Goal: Task Accomplishment & Management: Manage account settings

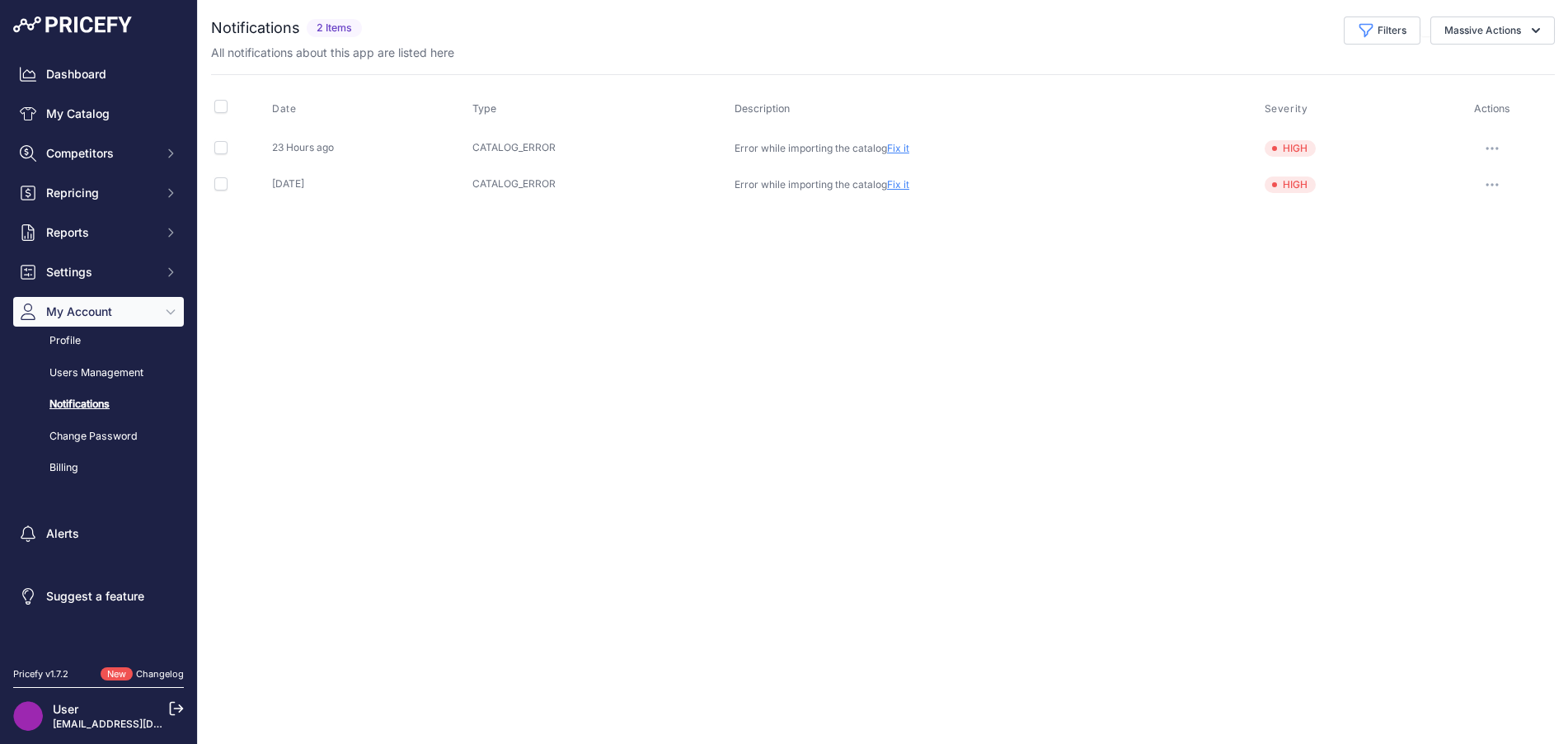
click at [1294, 150] on span "HIGH" at bounding box center [1289, 148] width 51 height 16
click at [909, 148] on link "Fix it" at bounding box center [898, 148] width 22 height 13
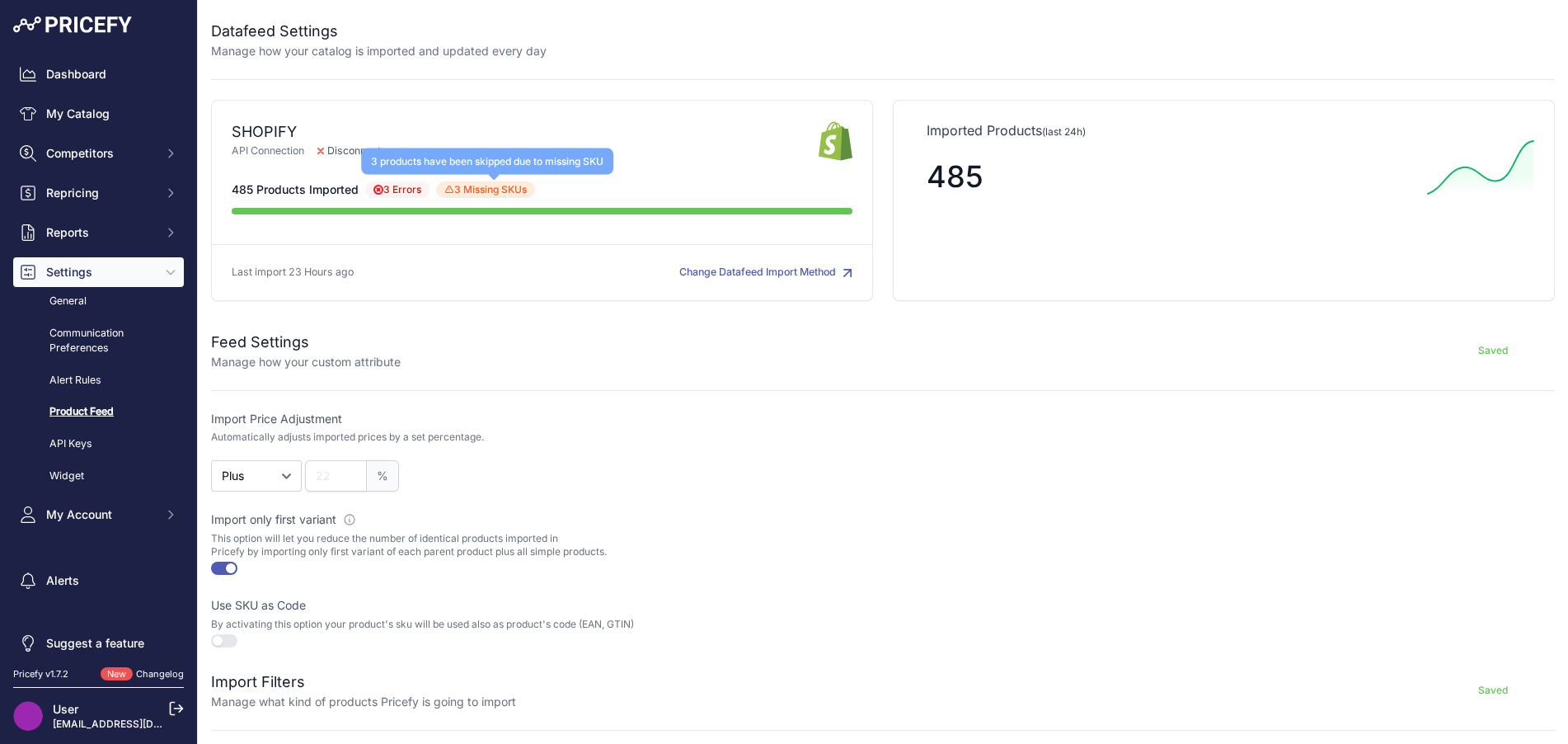
click at [505, 187] on span "3 Missing SKUs 3 products have been skipped due to missing SKU" at bounding box center [486, 189] width 99 height 16
click at [464, 189] on span "3 Missing SKUs 3 products have been skipped due to missing SKU" at bounding box center [486, 189] width 99 height 16
click at [105, 126] on link "My Catalog" at bounding box center [99, 113] width 170 height 30
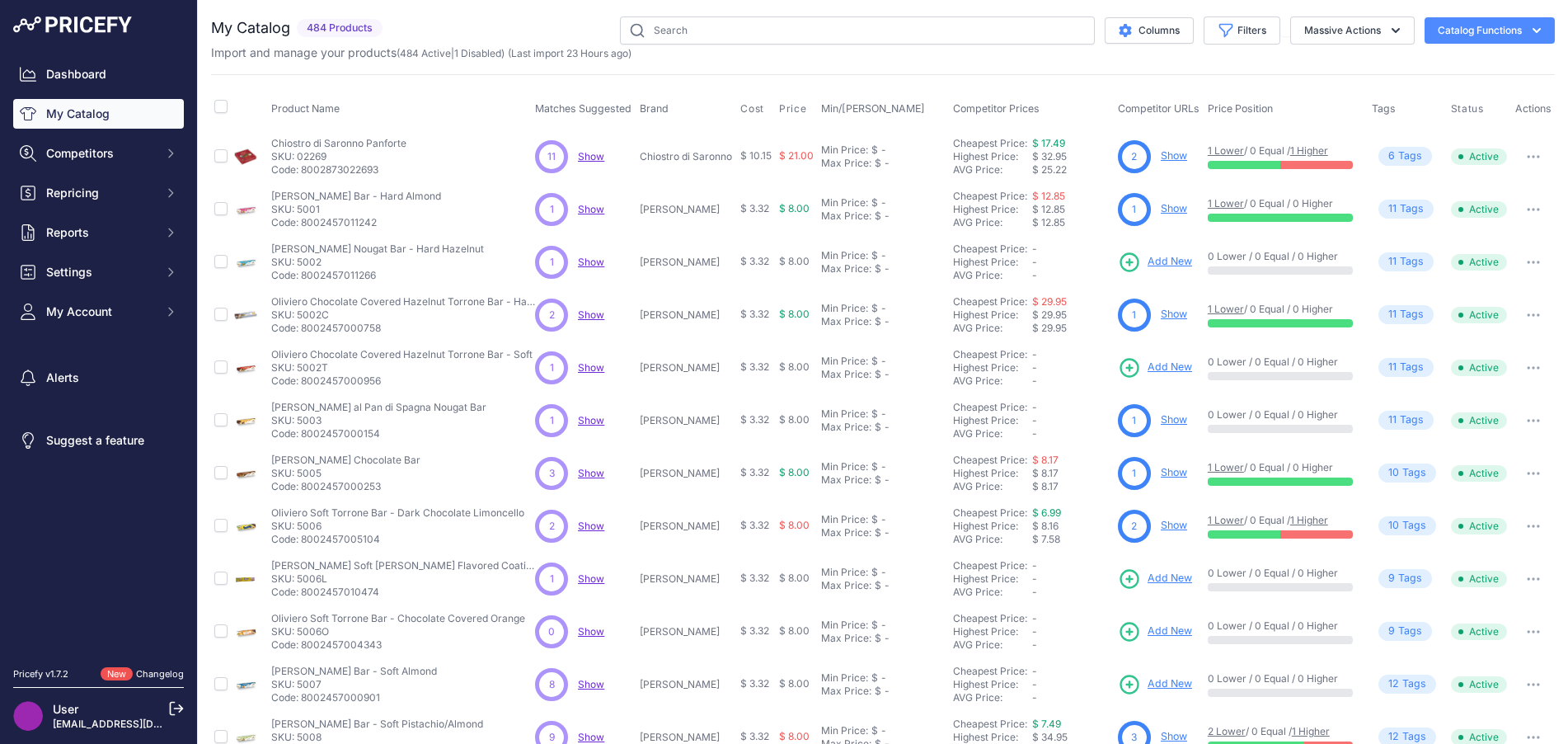
click at [1131, 39] on button "Columns" at bounding box center [1149, 30] width 89 height 26
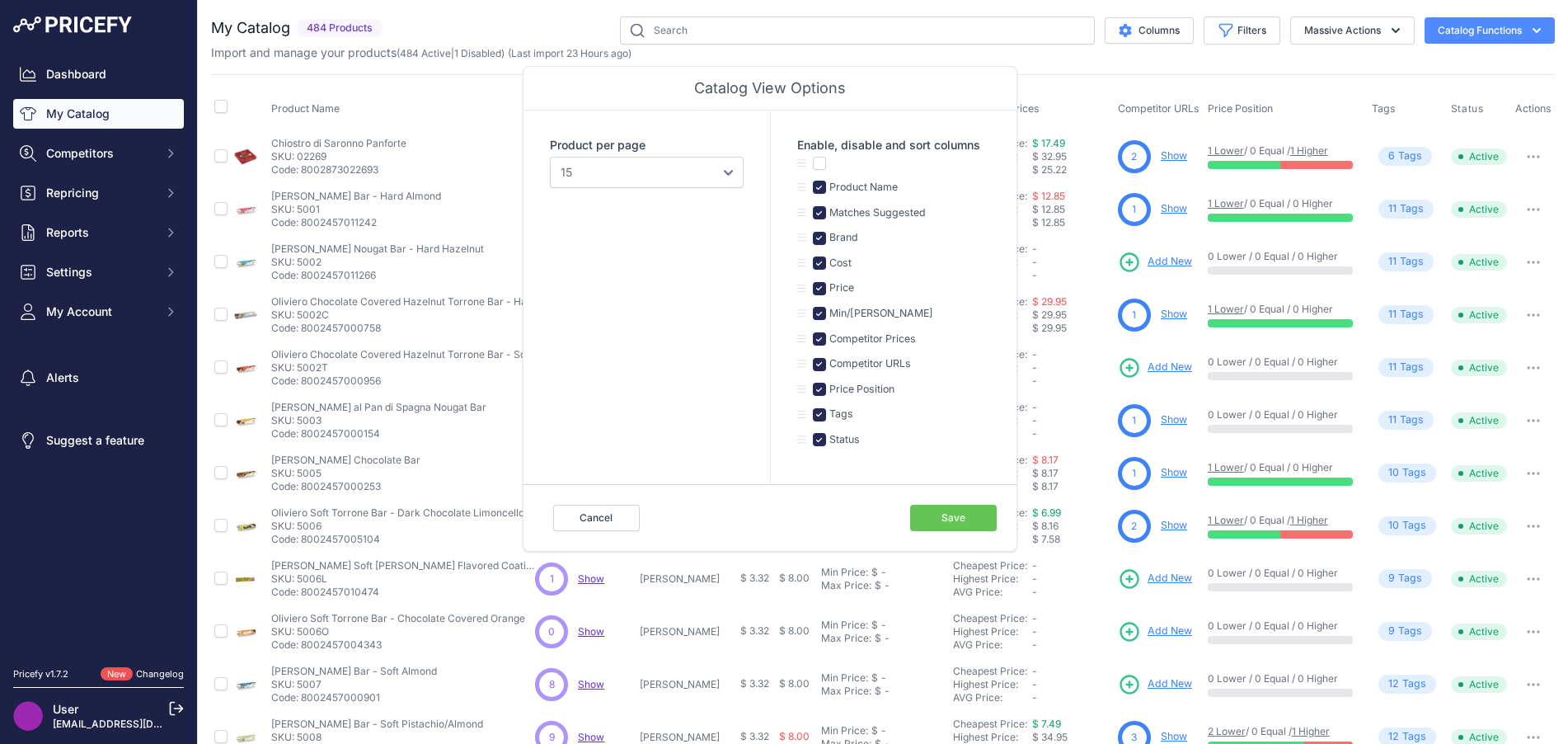
scroll to position [82, 0]
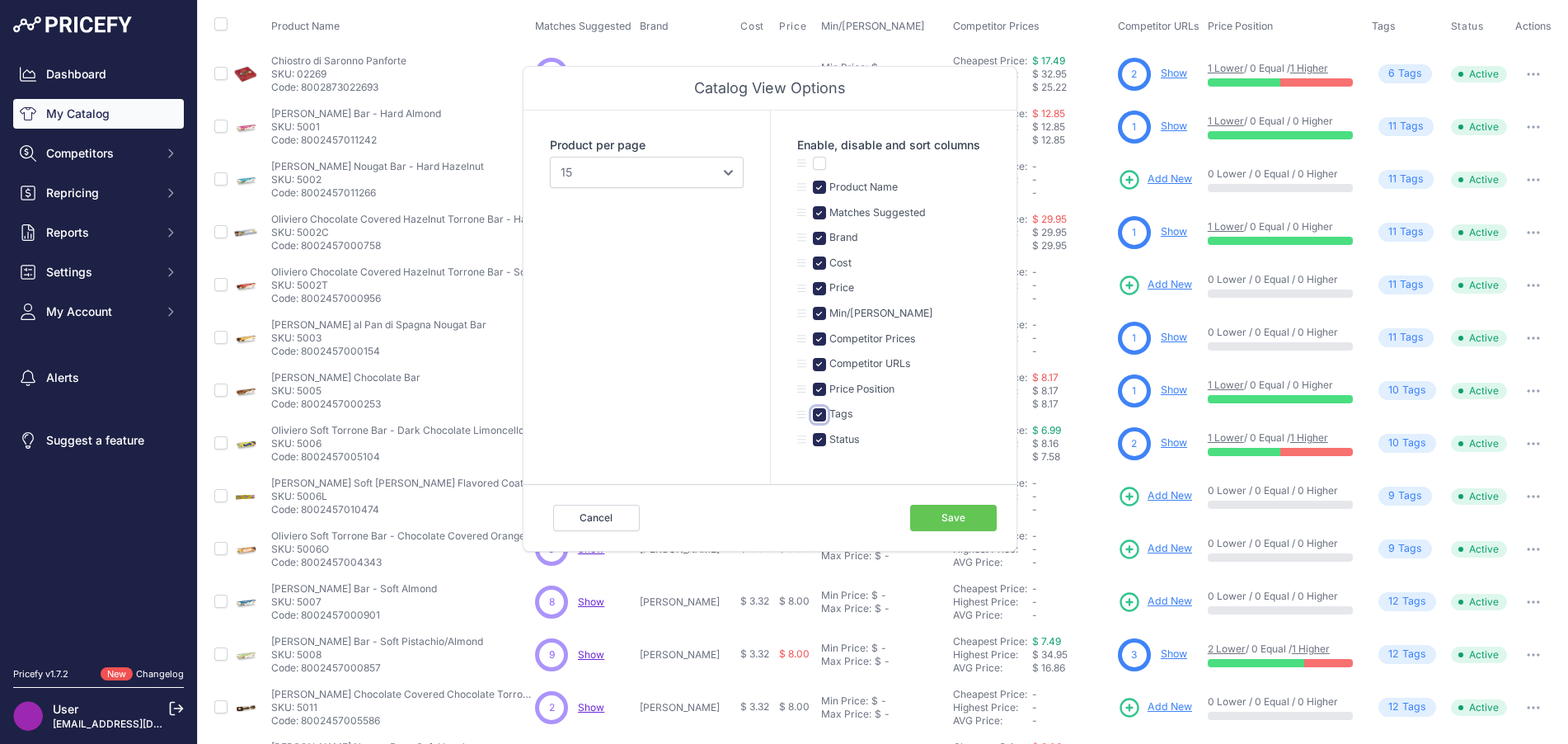
click at [820, 416] on input "checkbox" at bounding box center [819, 414] width 13 height 13
click at [818, 413] on input "checkbox" at bounding box center [819, 414] width 13 height 13
checkbox input "true"
drag, startPoint x: 803, startPoint y: 313, endPoint x: 809, endPoint y: 347, distance: 34.5
click at [809, 347] on ul "Product Name Matches Suggested Brand Cost Price Tags" at bounding box center [893, 307] width 193 height 301
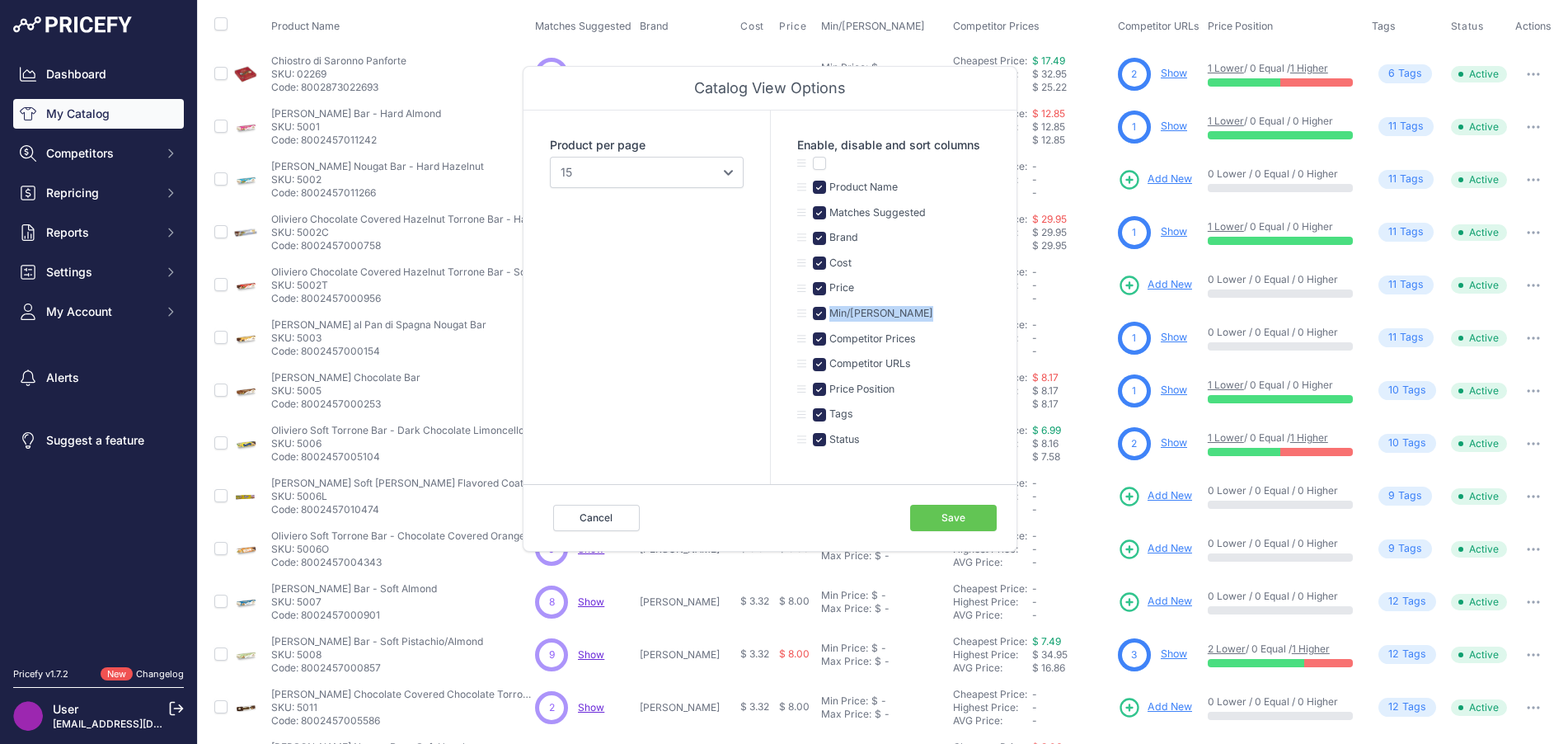
drag, startPoint x: 803, startPoint y: 315, endPoint x: 797, endPoint y: 342, distance: 27.7
click at [797, 342] on ul "Product Name Matches Suggested Brand Cost Price Tags" at bounding box center [893, 307] width 193 height 301
drag, startPoint x: 798, startPoint y: 312, endPoint x: 805, endPoint y: 324, distance: 13.9
click at [805, 342] on ul "Product Name Matches Suggested Brand Cost Price Tags" at bounding box center [893, 307] width 193 height 301
click at [801, 322] on li "Min/Max Price" at bounding box center [893, 318] width 193 height 26
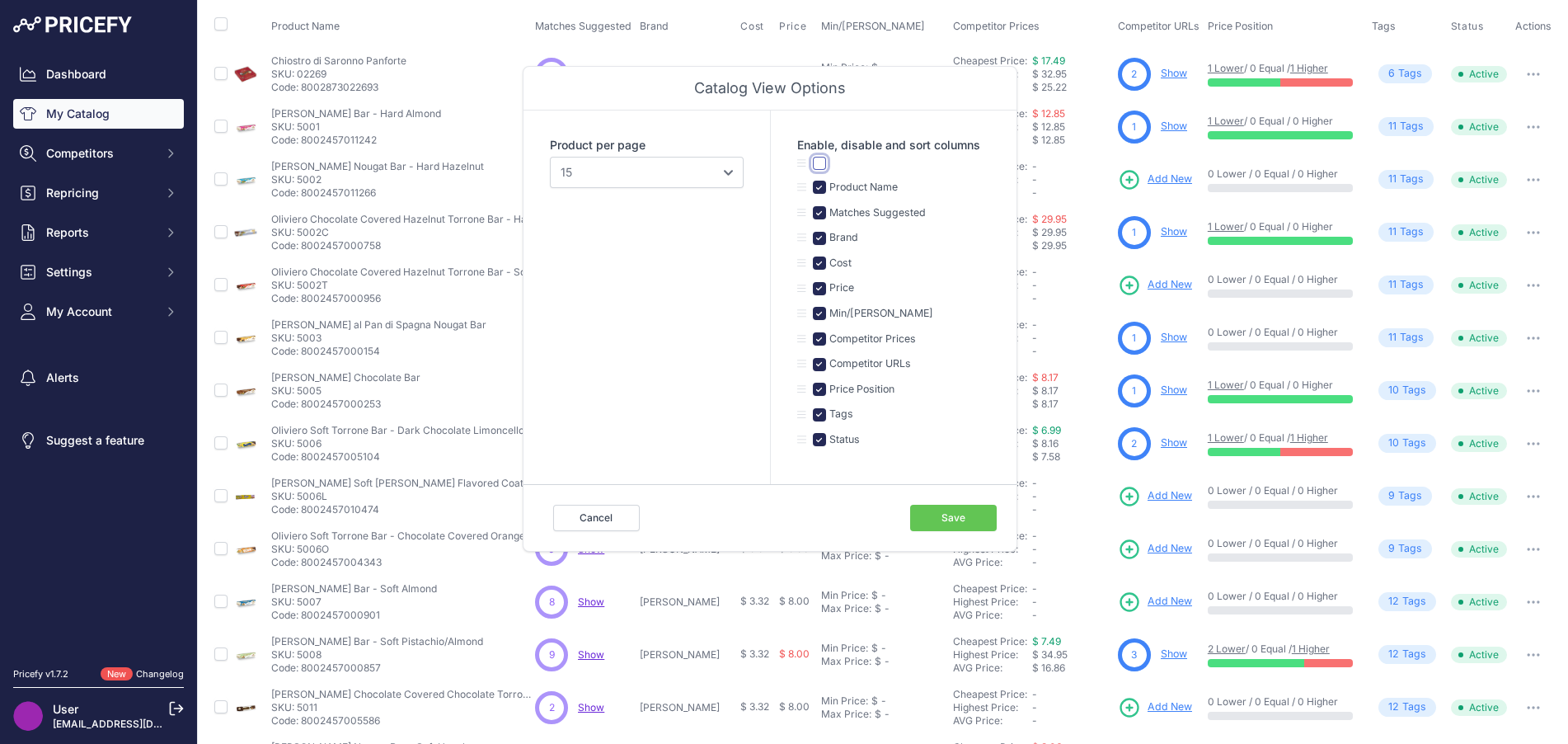
click at [820, 164] on input "checkbox" at bounding box center [819, 163] width 13 height 13
checkbox input "false"
drag, startPoint x: 798, startPoint y: 162, endPoint x: 803, endPoint y: 212, distance: 50.2
click at [803, 215] on ul "Product Name Matches Suggested Brand Cost Price Tags" at bounding box center [893, 307] width 193 height 301
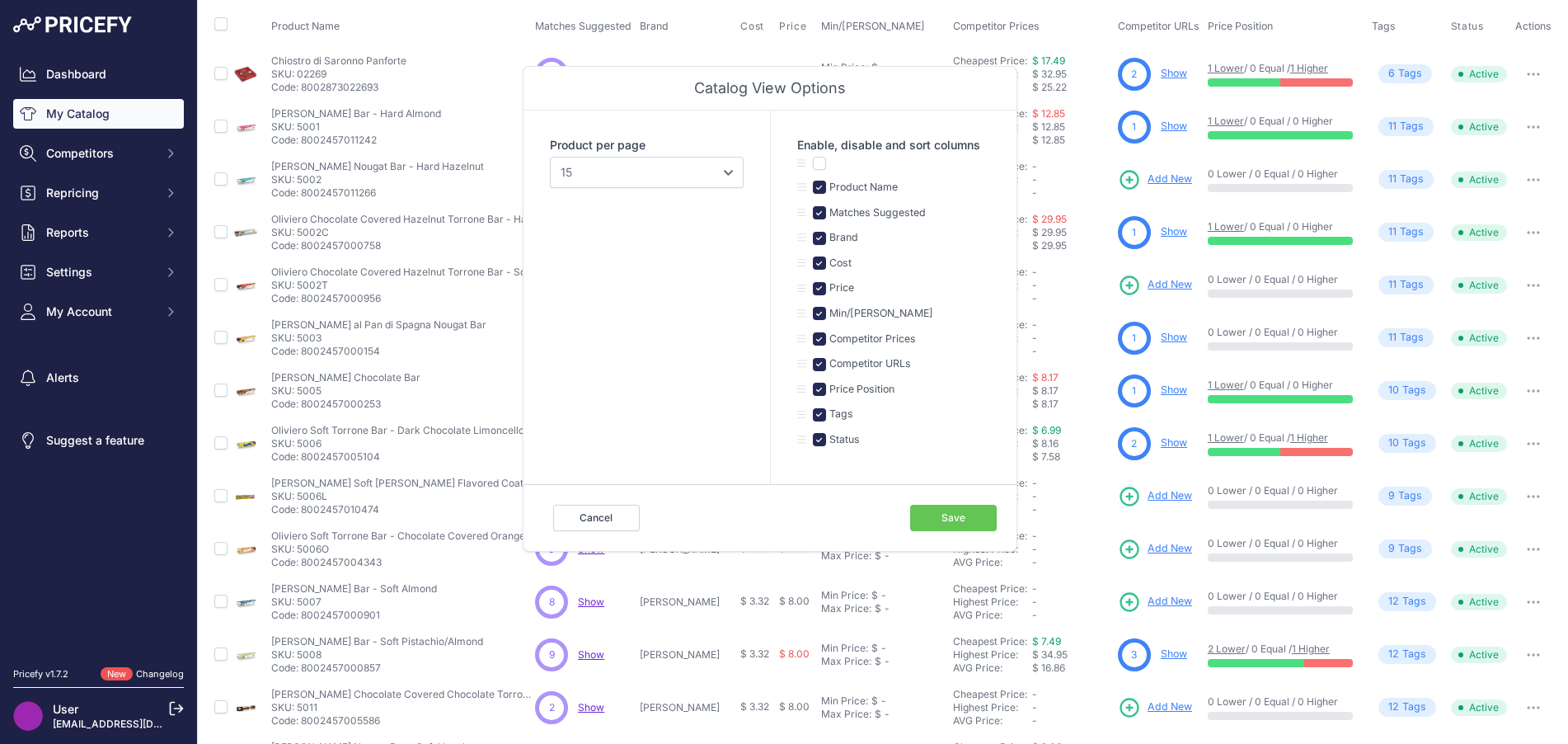
click at [1049, 131] on span "$ 12.85" at bounding box center [1048, 126] width 33 height 13
click at [615, 517] on button "Cancel" at bounding box center [596, 517] width 87 height 26
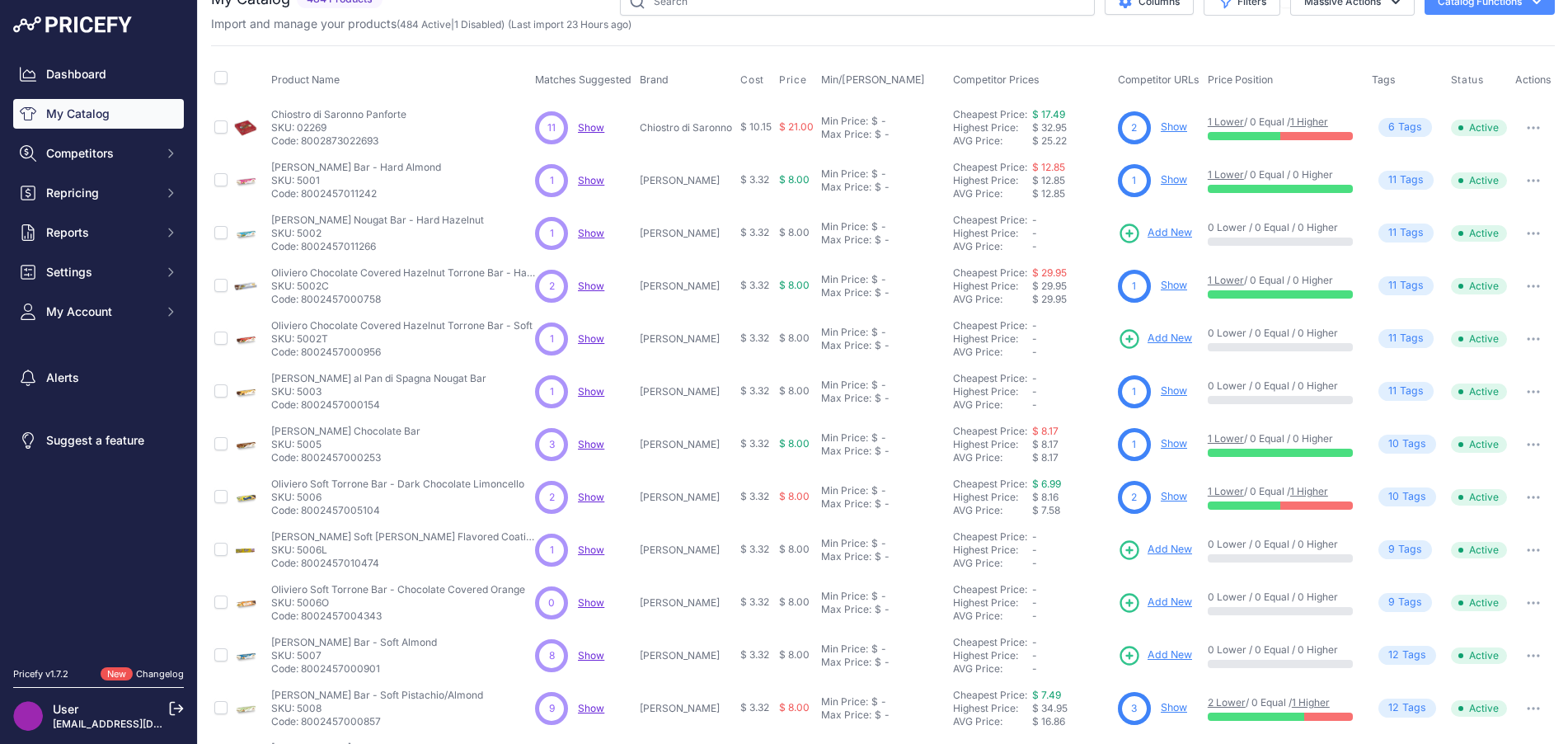
scroll to position [0, 0]
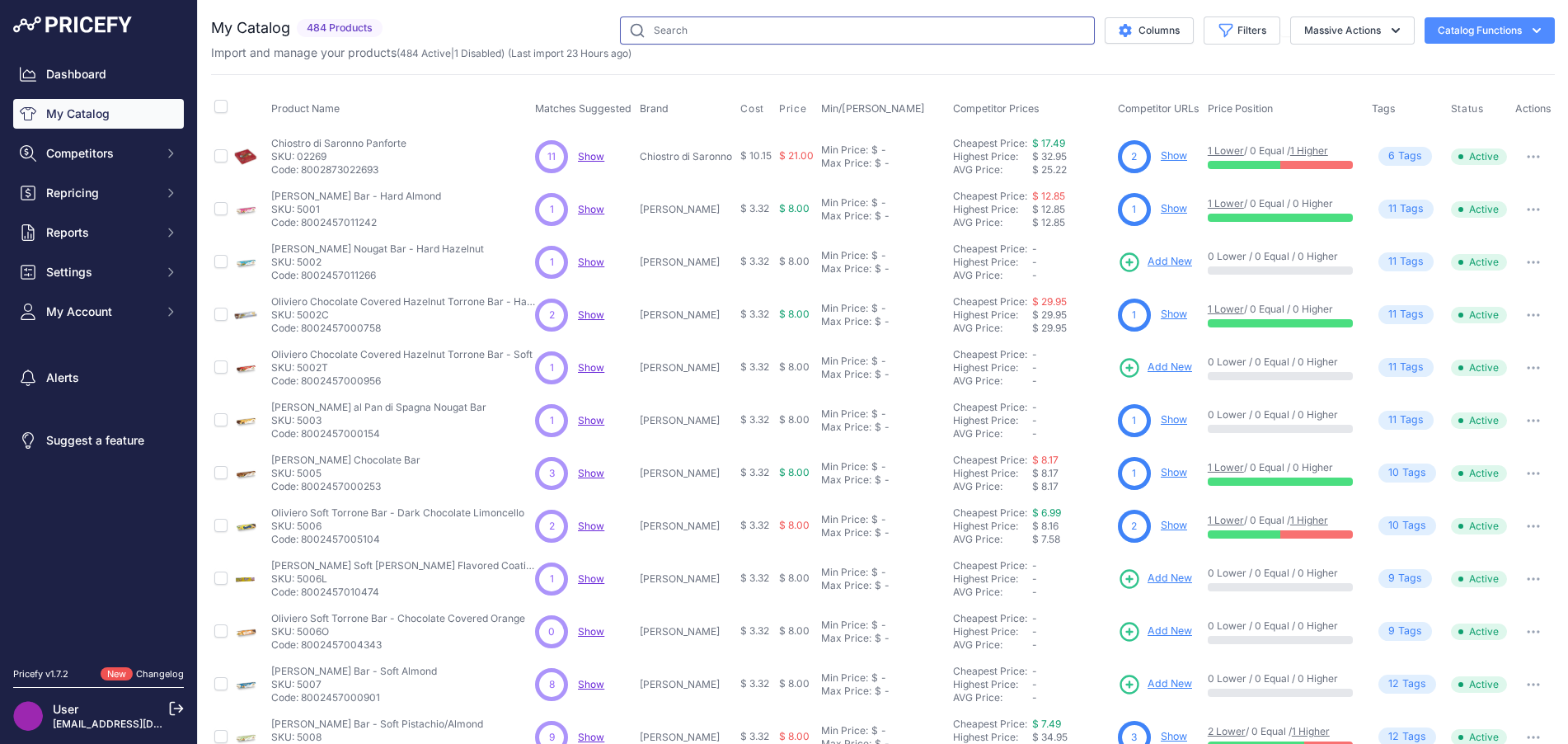
click at [902, 30] on input "text" at bounding box center [857, 30] width 475 height 28
type input "ferrara"
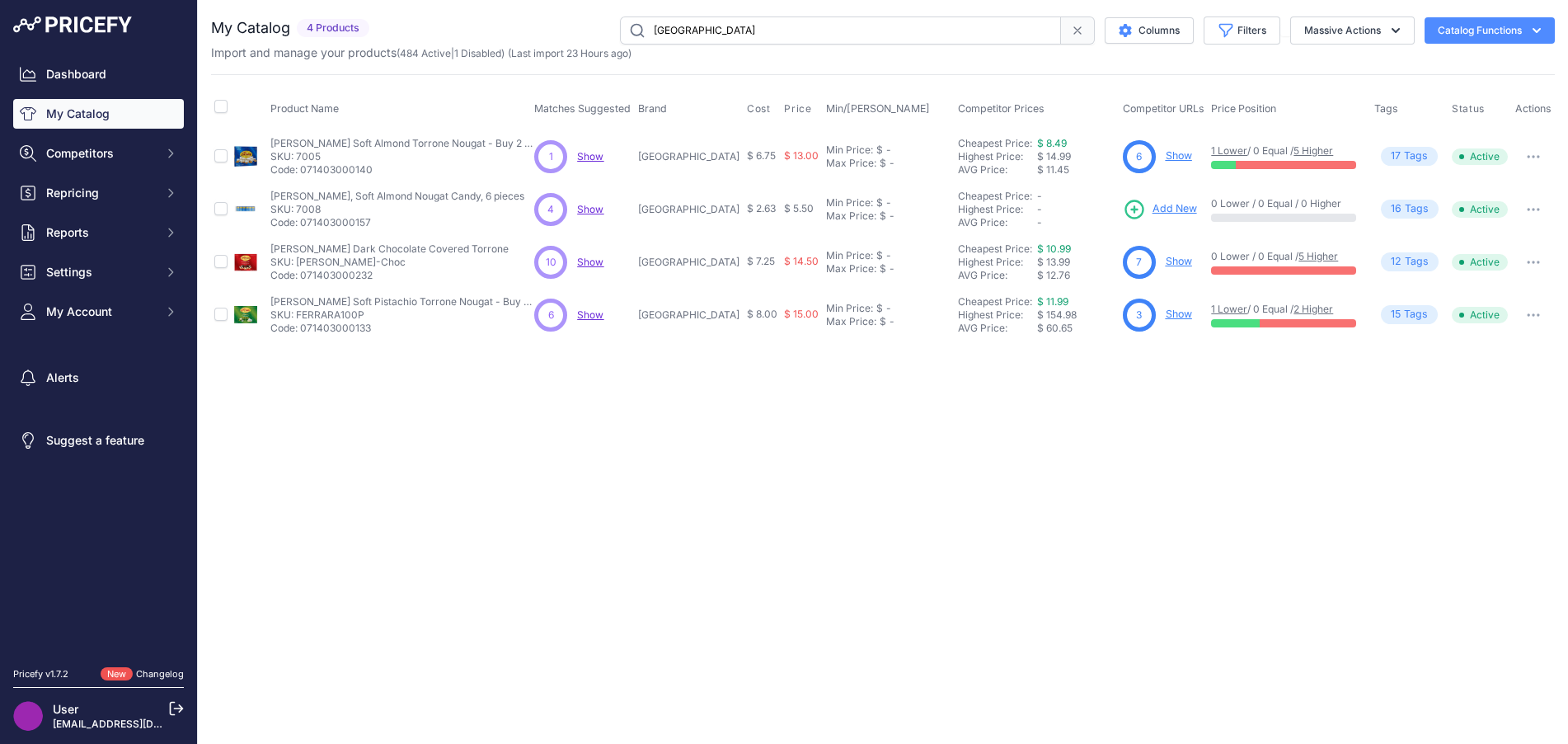
click at [110, 277] on span "Settings" at bounding box center [100, 272] width 108 height 16
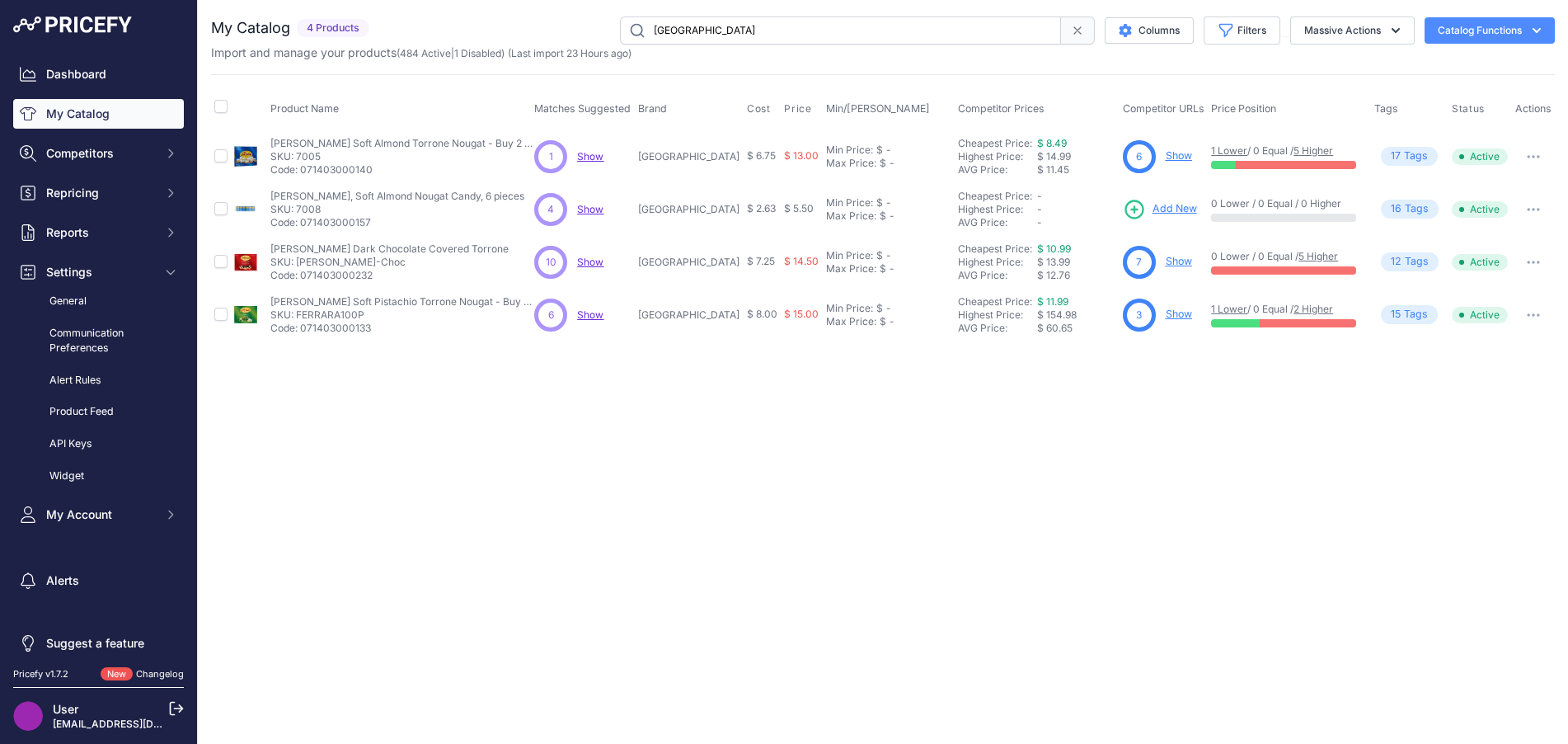
click at [77, 307] on link "General" at bounding box center [99, 301] width 170 height 29
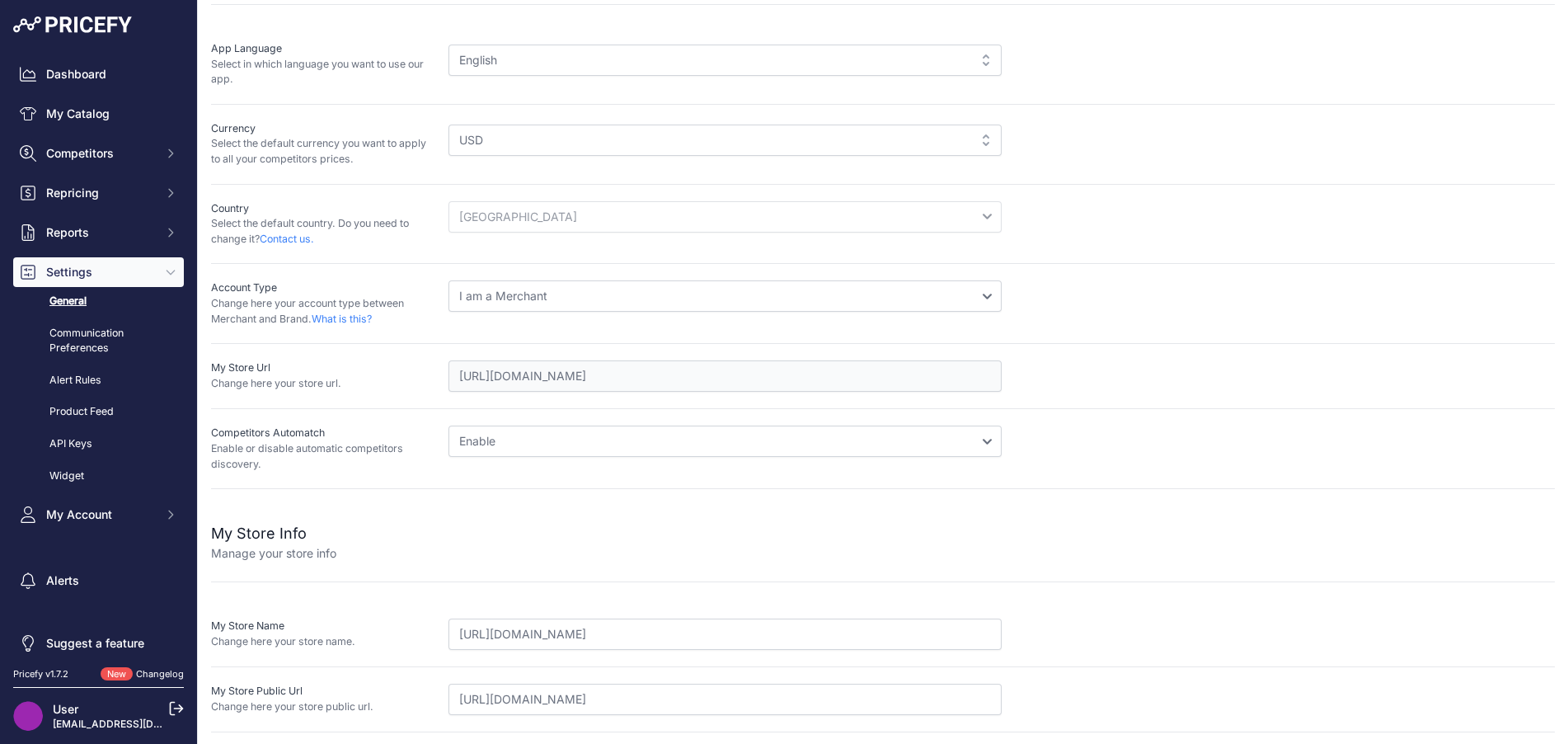
scroll to position [148, 0]
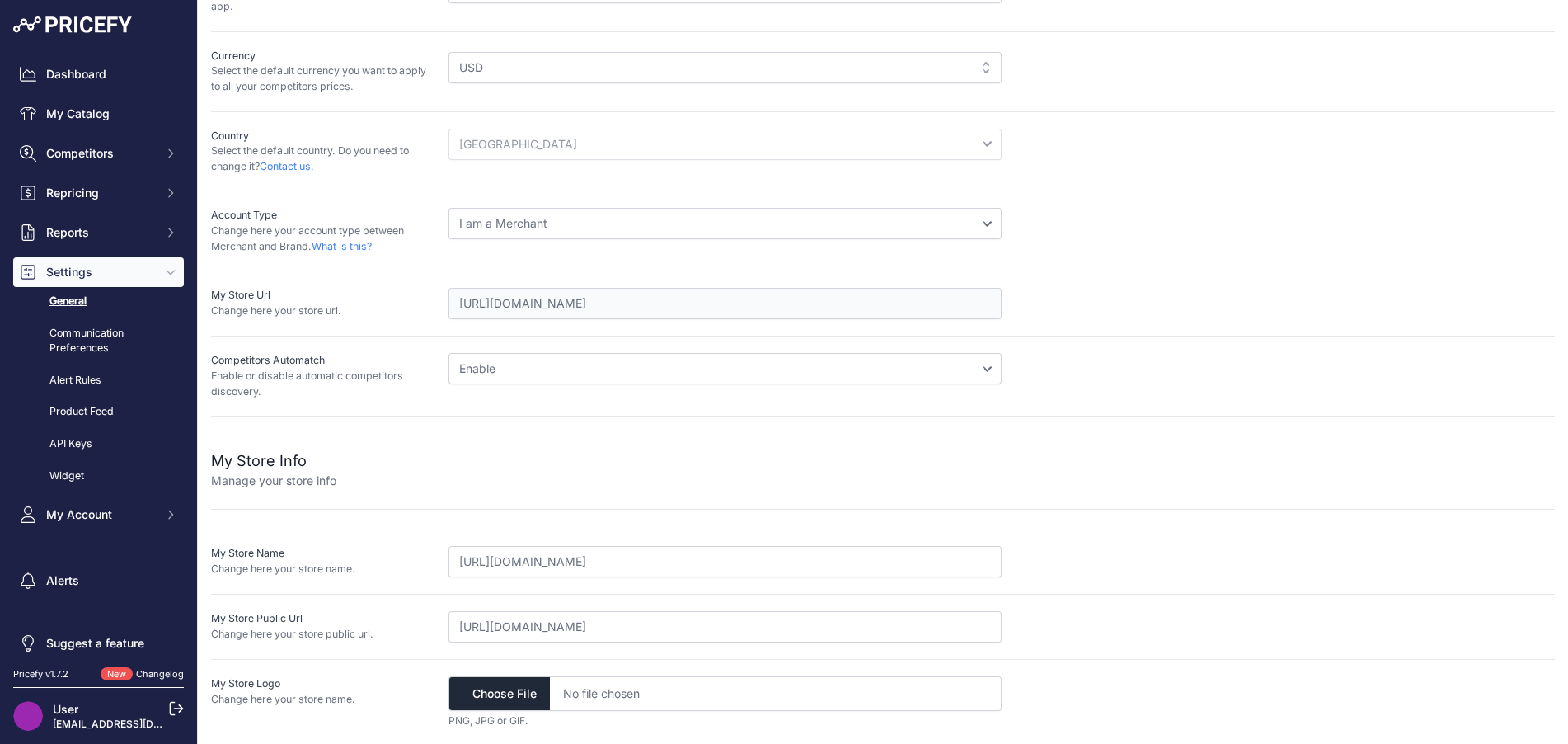
click at [81, 377] on link "Alert Rules" at bounding box center [99, 380] width 170 height 29
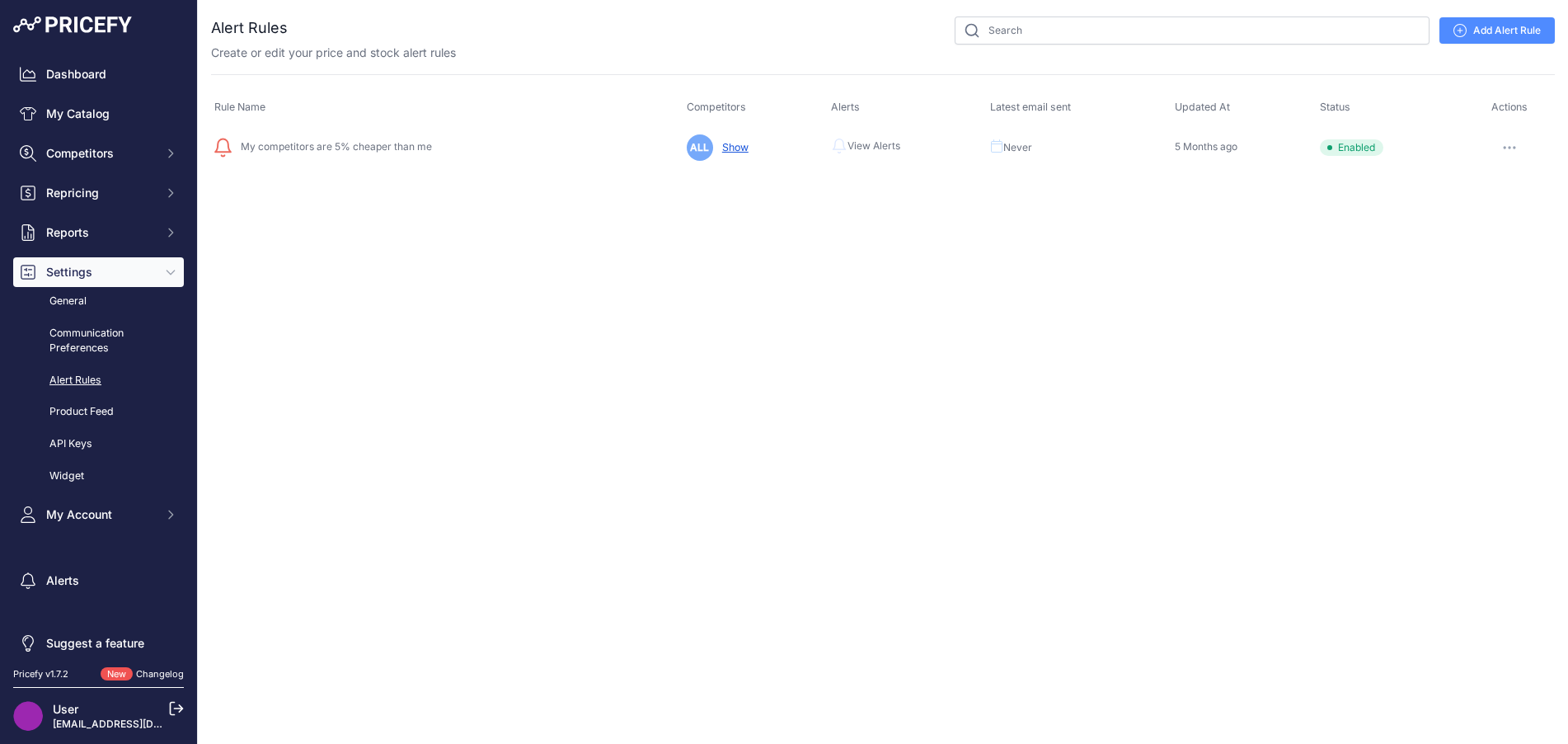
click at [91, 354] on link "Communication Preferences" at bounding box center [99, 341] width 170 height 44
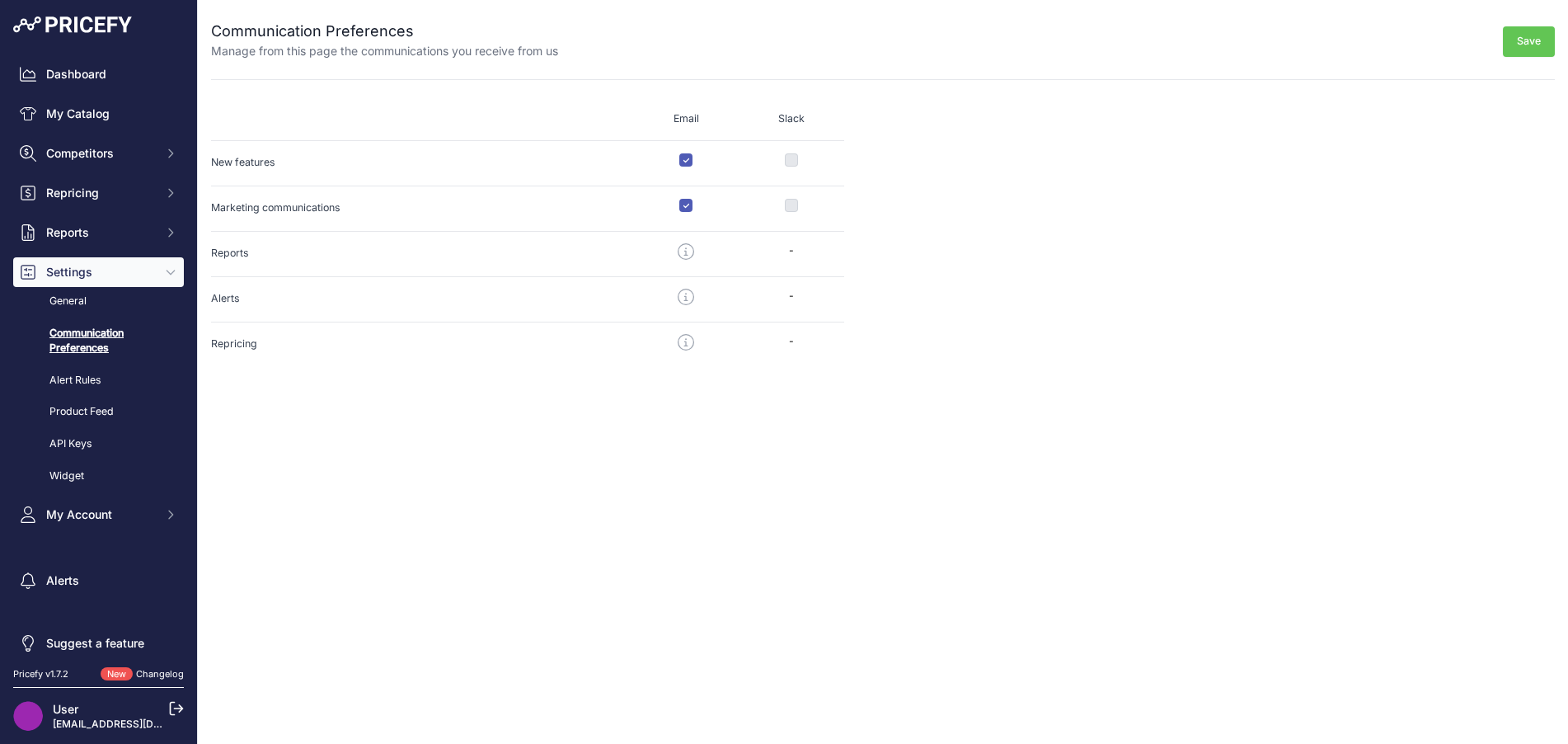
click at [78, 238] on span "Reports" at bounding box center [100, 232] width 108 height 16
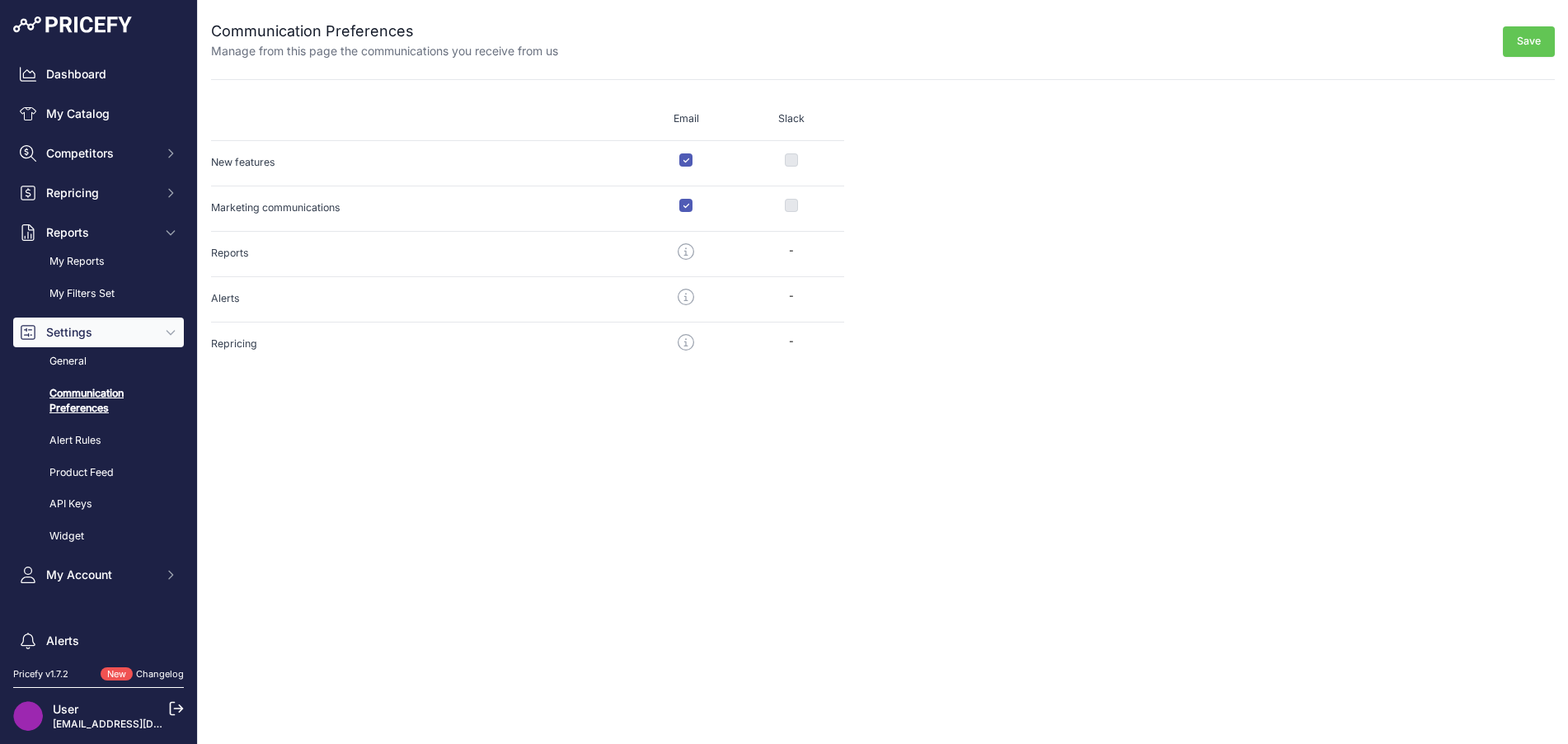
click at [83, 266] on link "My Reports" at bounding box center [99, 262] width 170 height 29
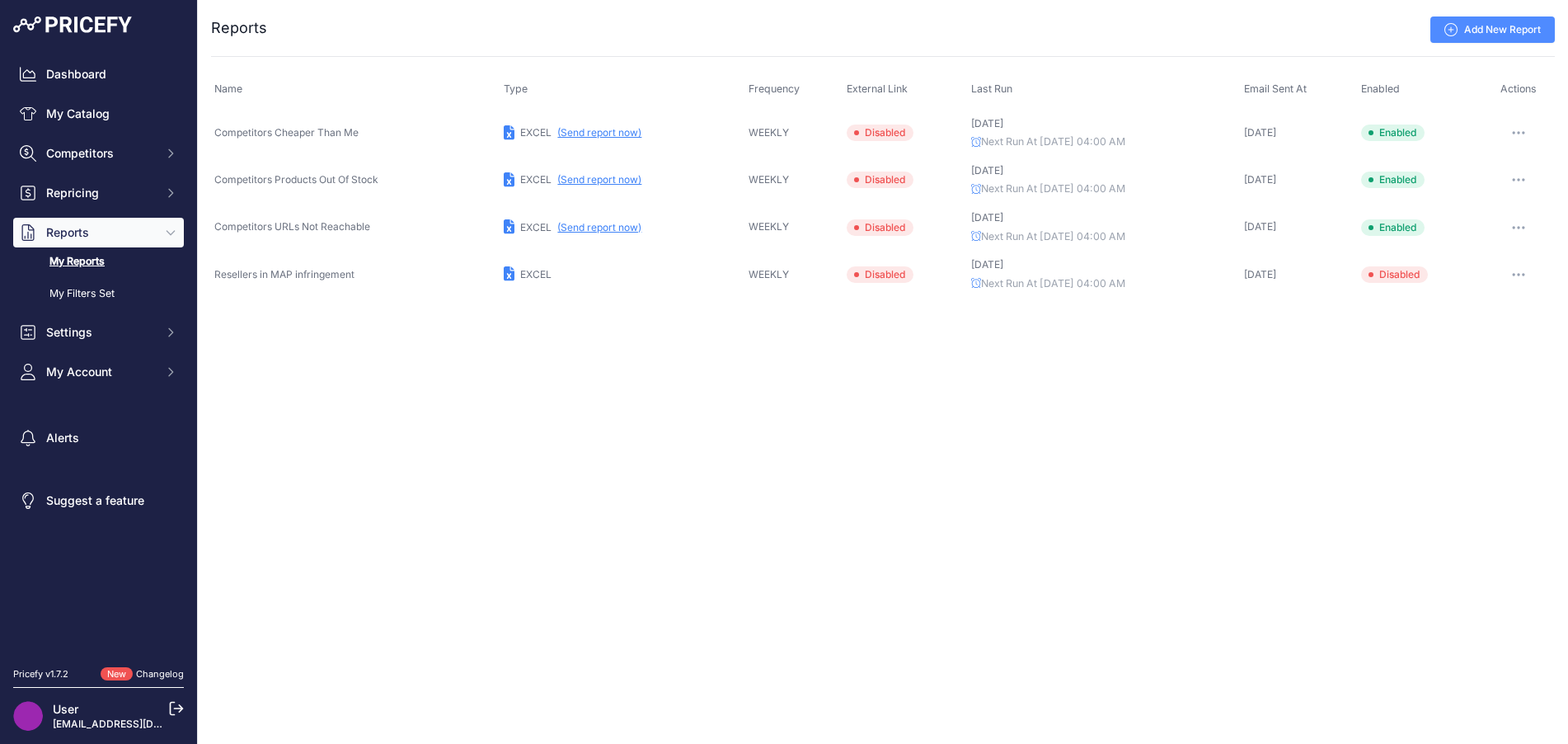
click at [79, 290] on link "My Filters Set" at bounding box center [99, 294] width 170 height 29
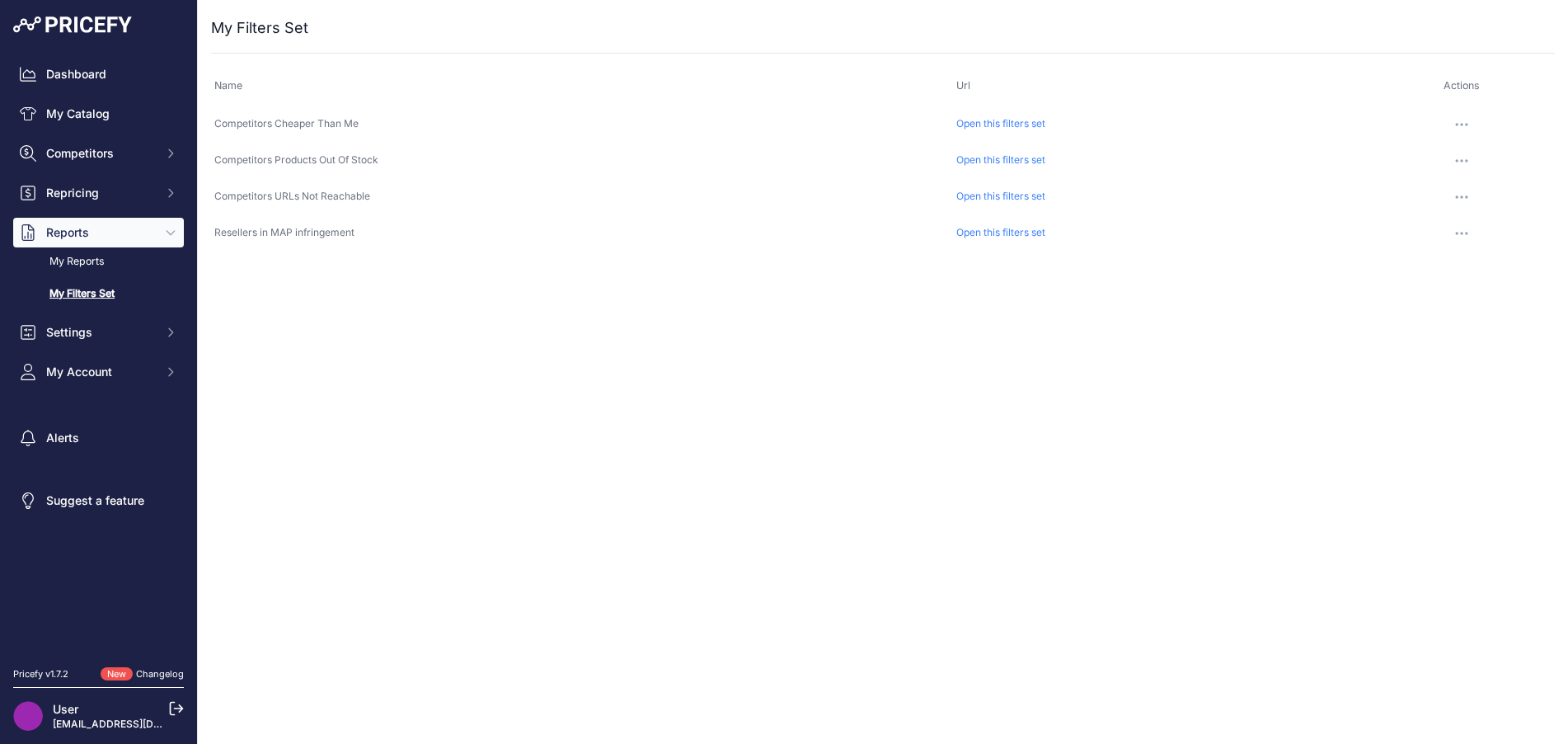
click at [1016, 125] on link "Open this filters set" at bounding box center [1000, 124] width 89 height 13
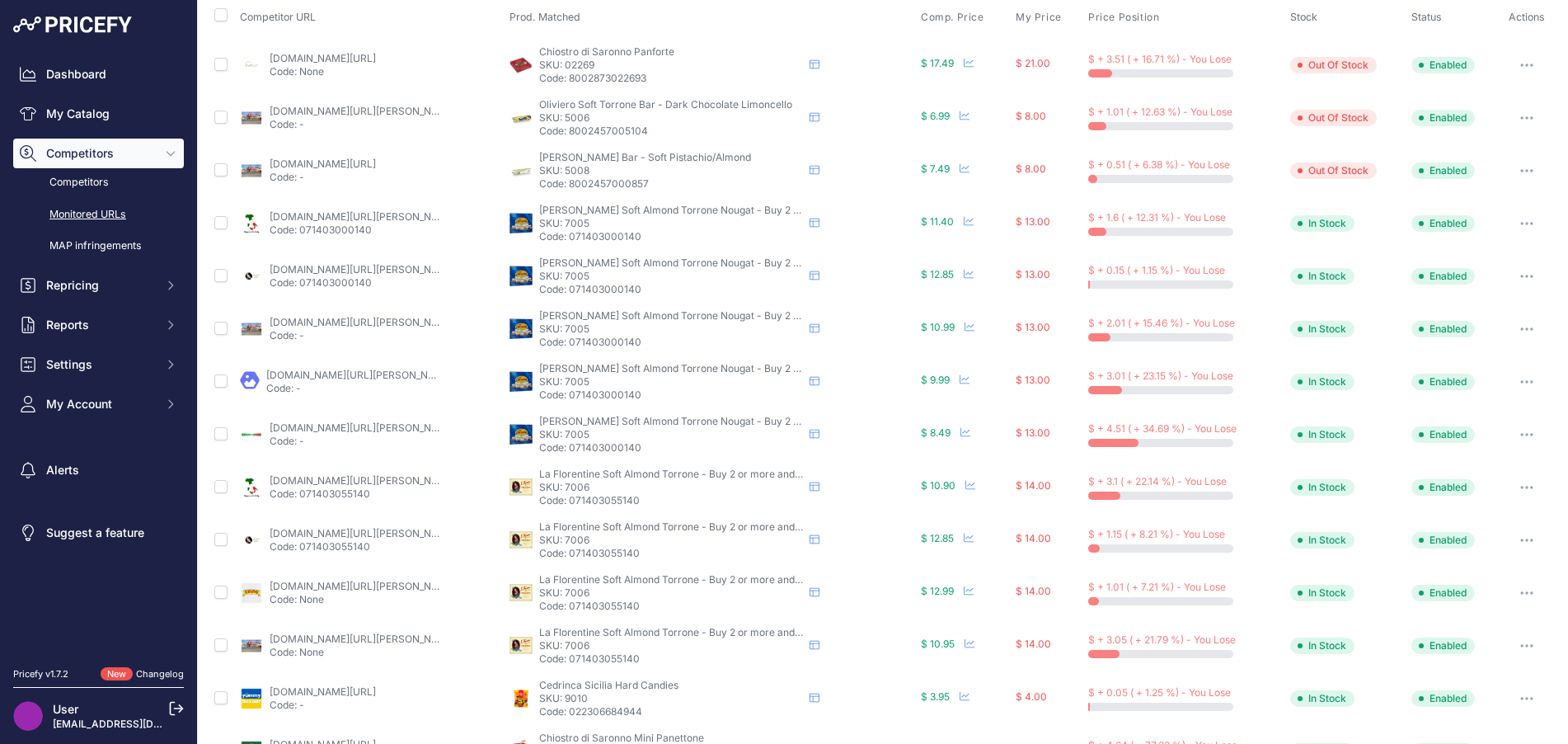
scroll to position [91, 0]
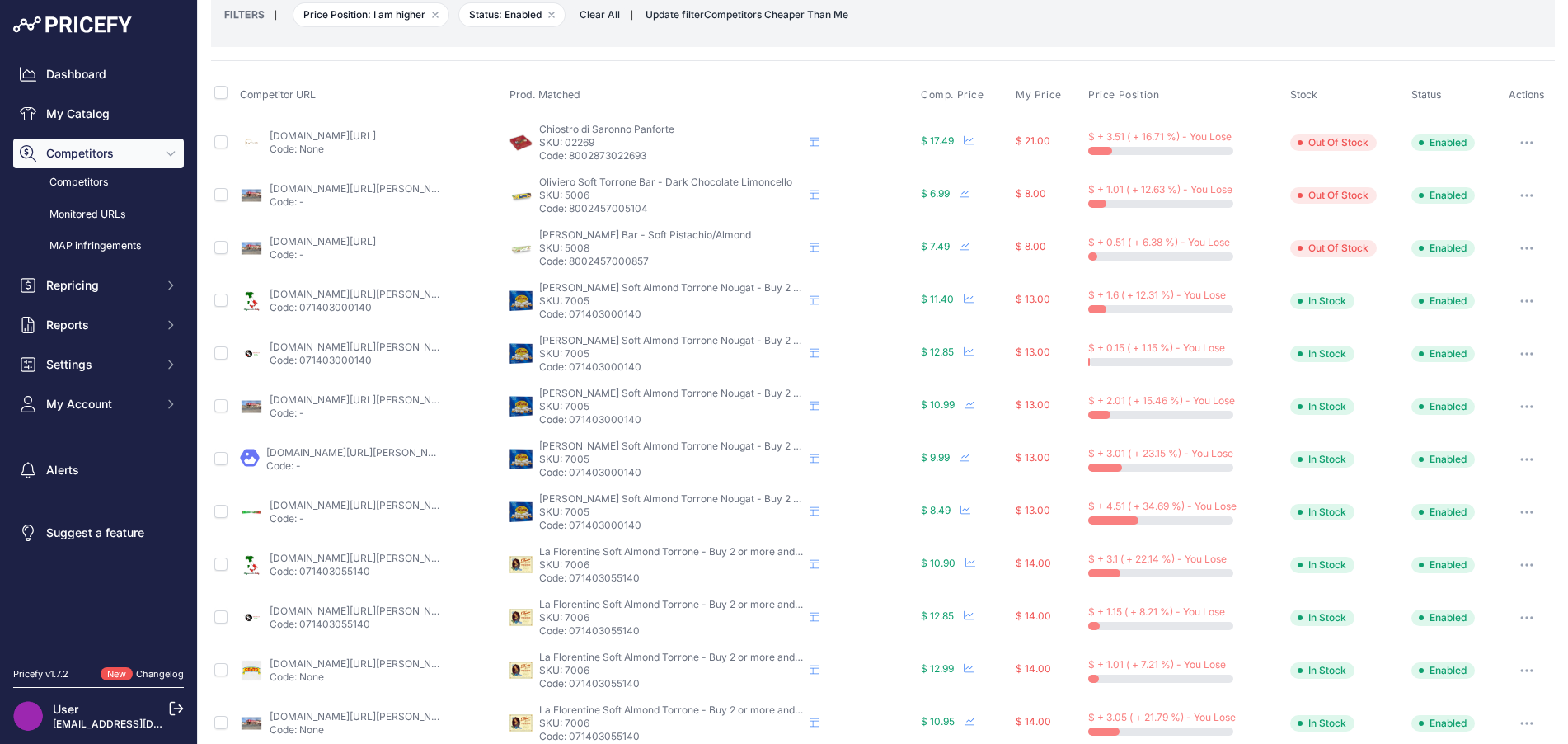
click at [108, 109] on link "My Catalog" at bounding box center [99, 113] width 170 height 30
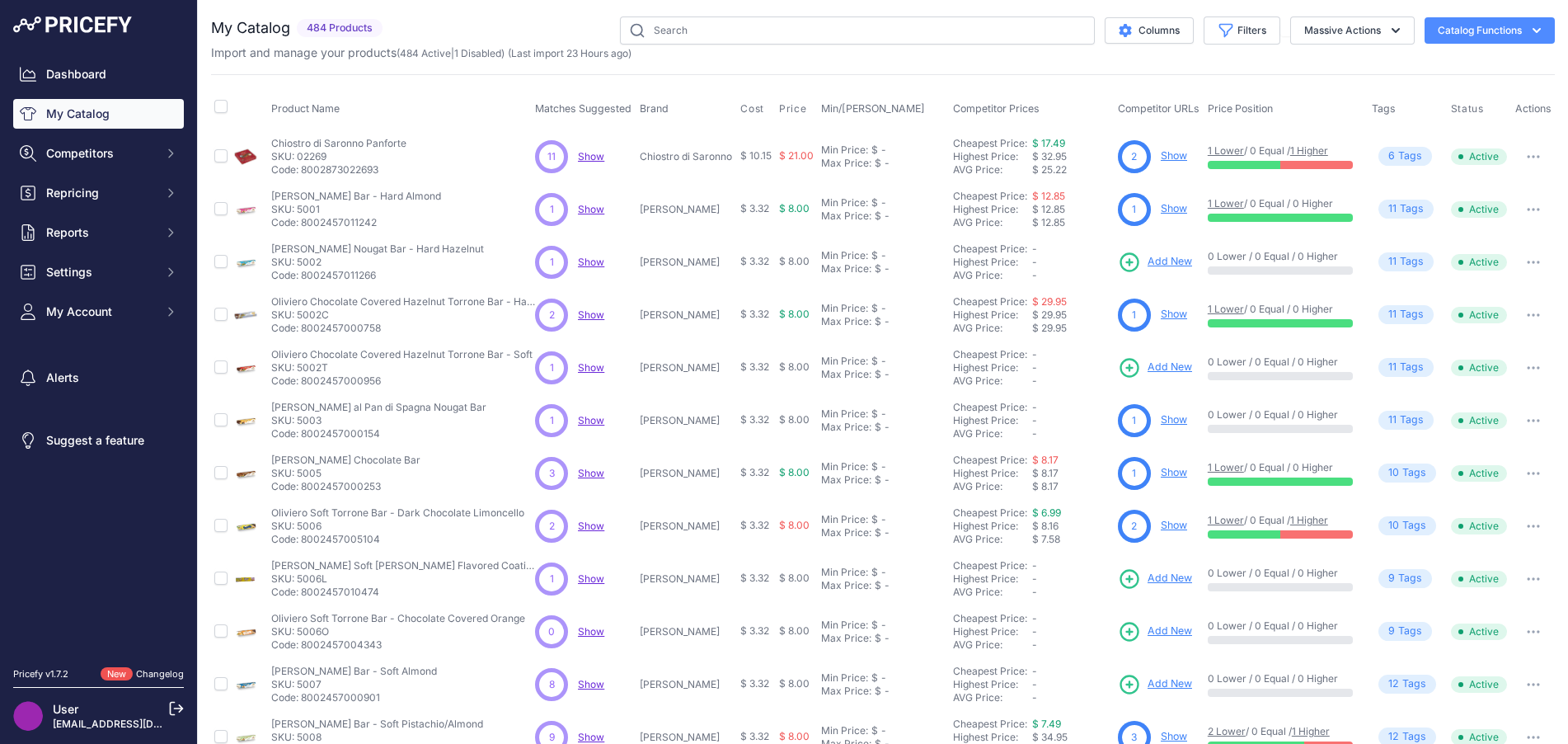
click at [1171, 315] on link "Show" at bounding box center [1173, 314] width 26 height 13
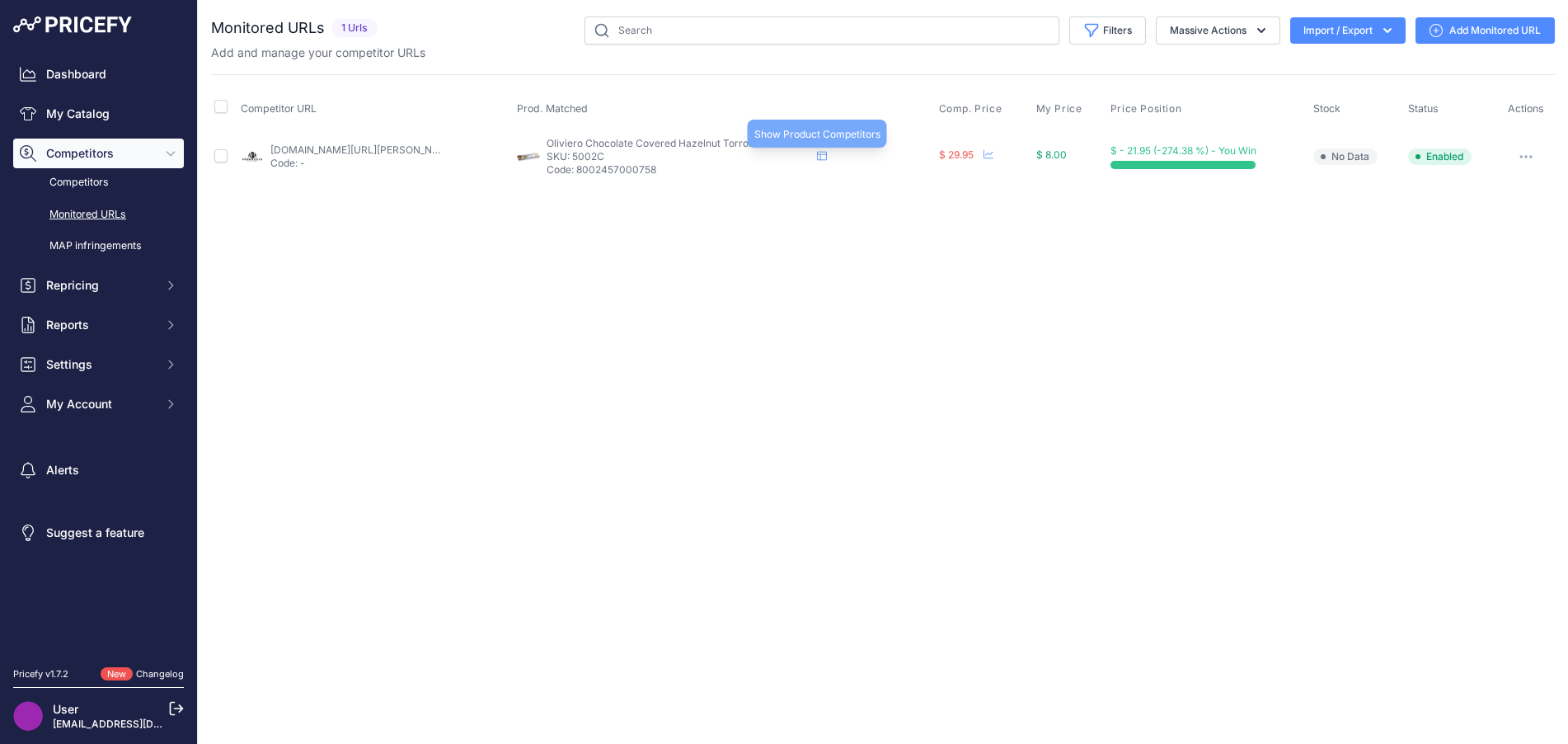
click at [821, 157] on icon at bounding box center [822, 155] width 10 height 10
click at [350, 148] on link "[DOMAIN_NAME][URL][PERSON_NAME]" at bounding box center [364, 150] width 186 height 13
click at [1521, 161] on button "button" at bounding box center [1526, 157] width 33 height 23
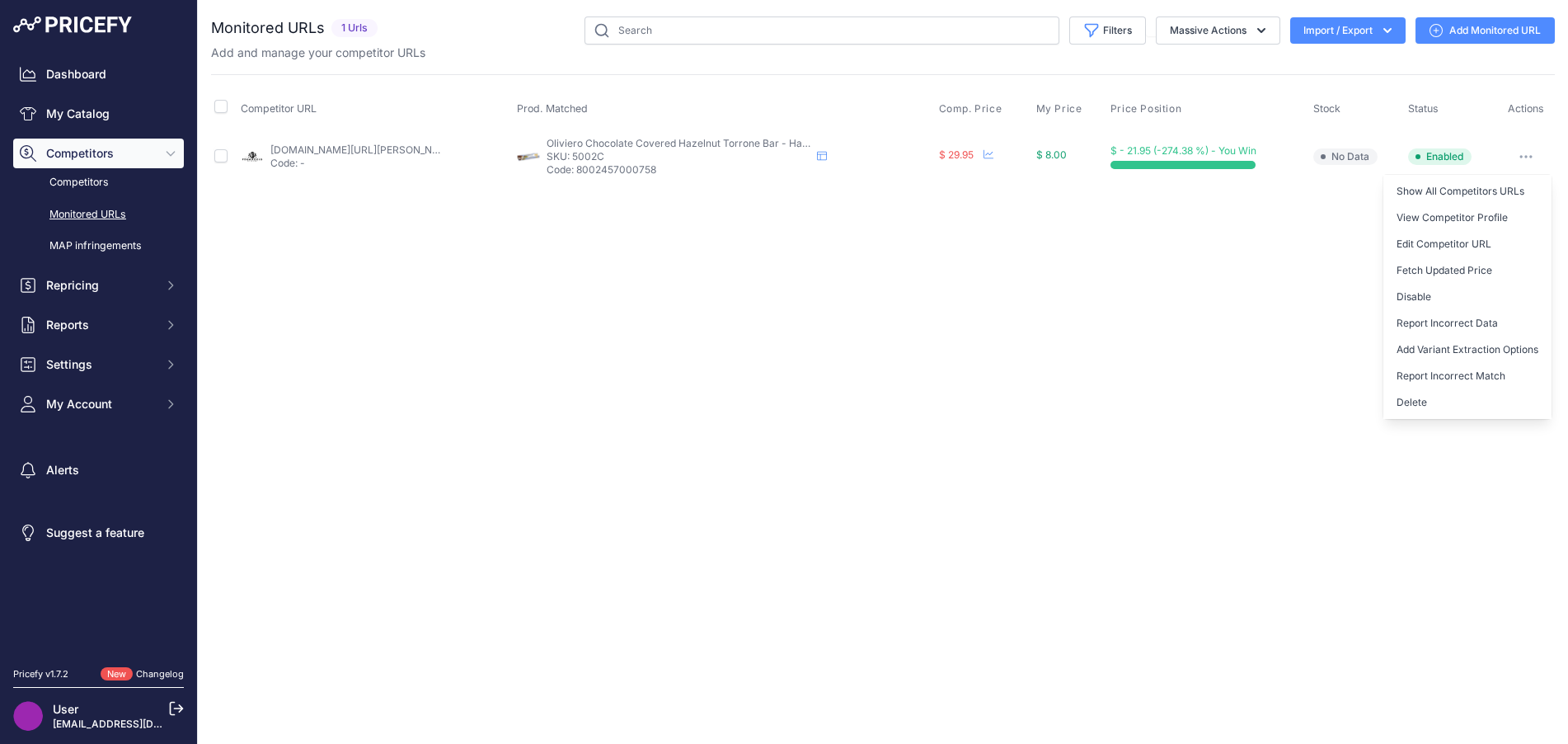
click at [1459, 368] on button "Report Incorrect Match" at bounding box center [1468, 376] width 168 height 26
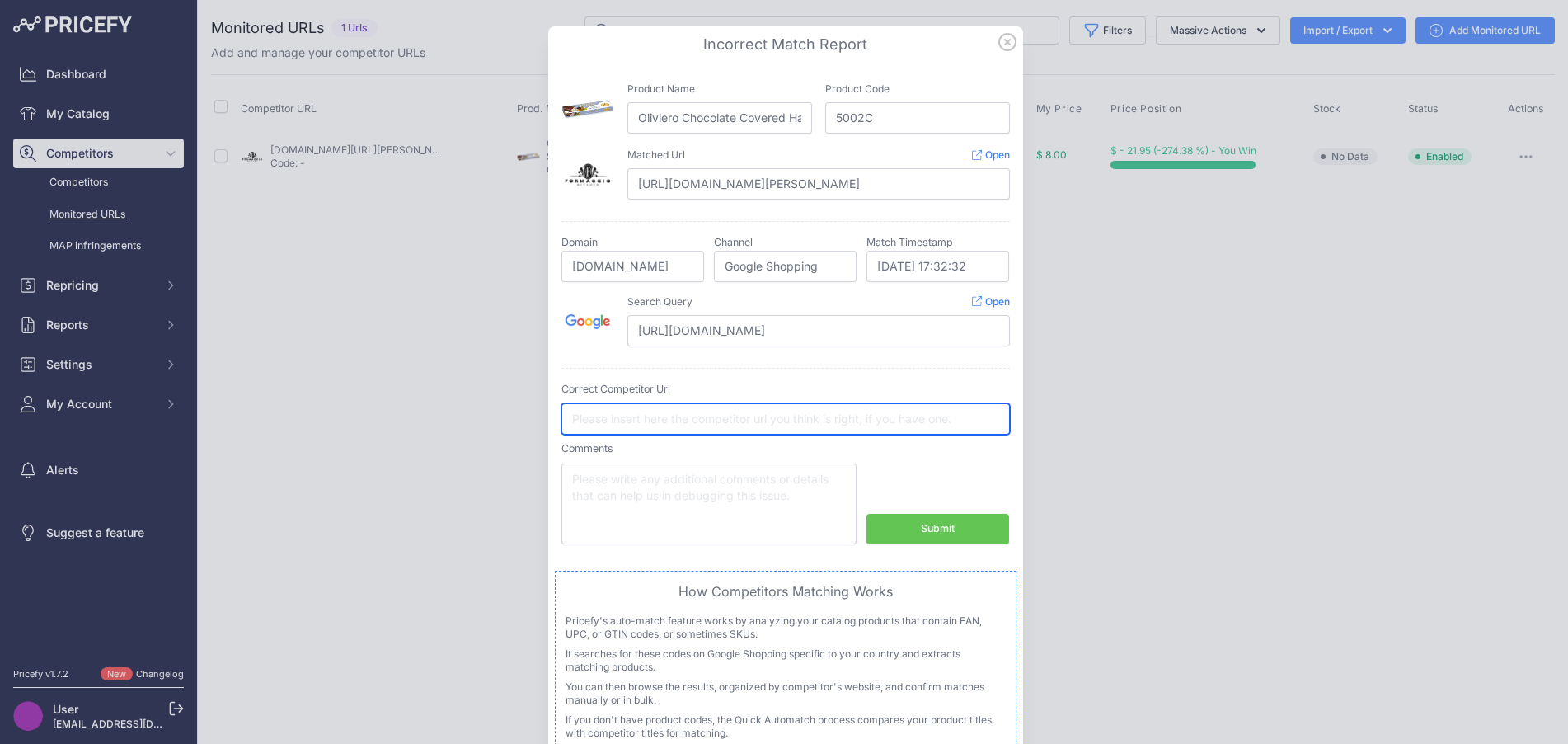
click at [939, 423] on input "text" at bounding box center [786, 419] width 448 height 31
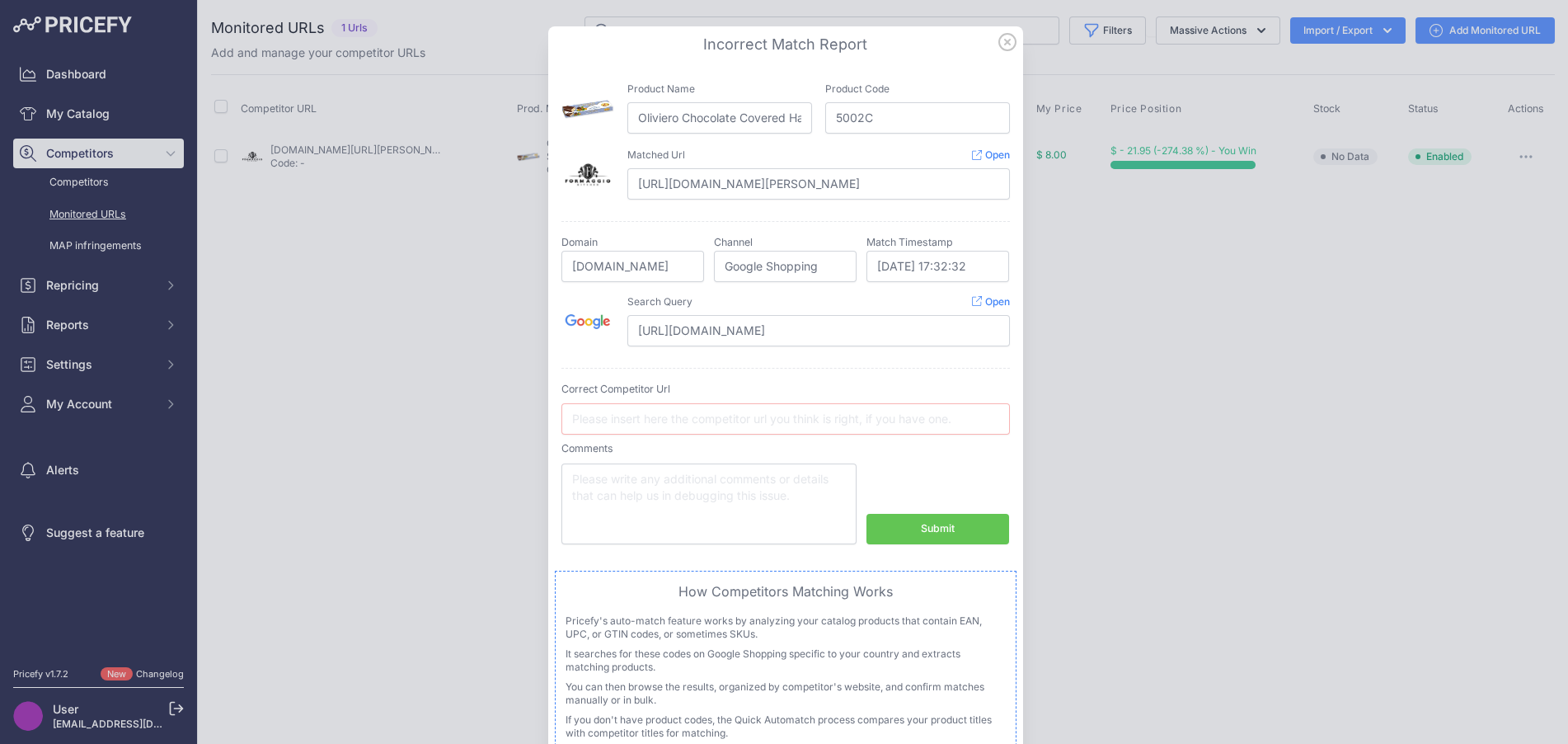
click at [980, 455] on div "Comments Submit" at bounding box center [786, 492] width 448 height 103
click at [949, 524] on button "Submit" at bounding box center [937, 529] width 142 height 30
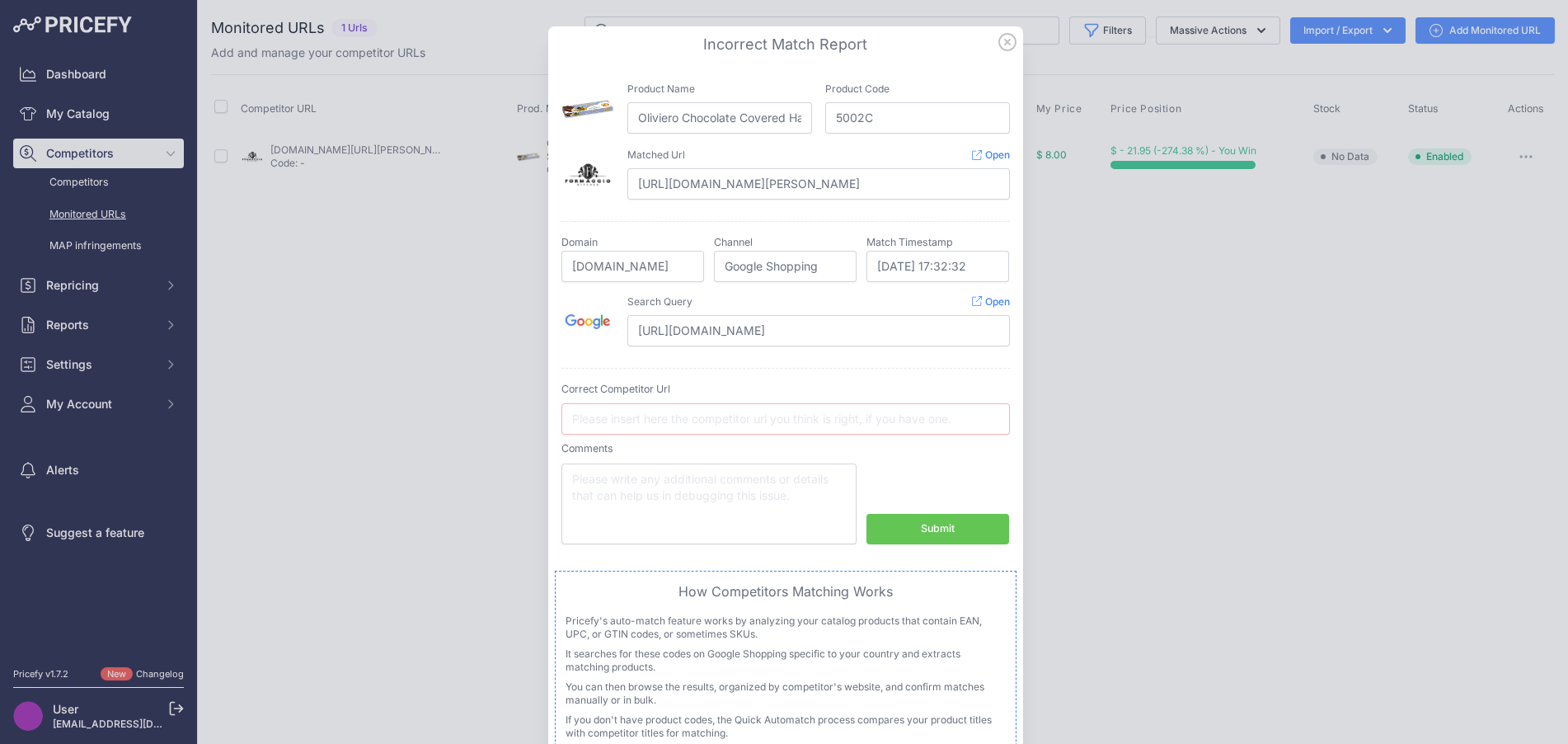
click at [999, 46] on icon at bounding box center [1007, 42] width 18 height 18
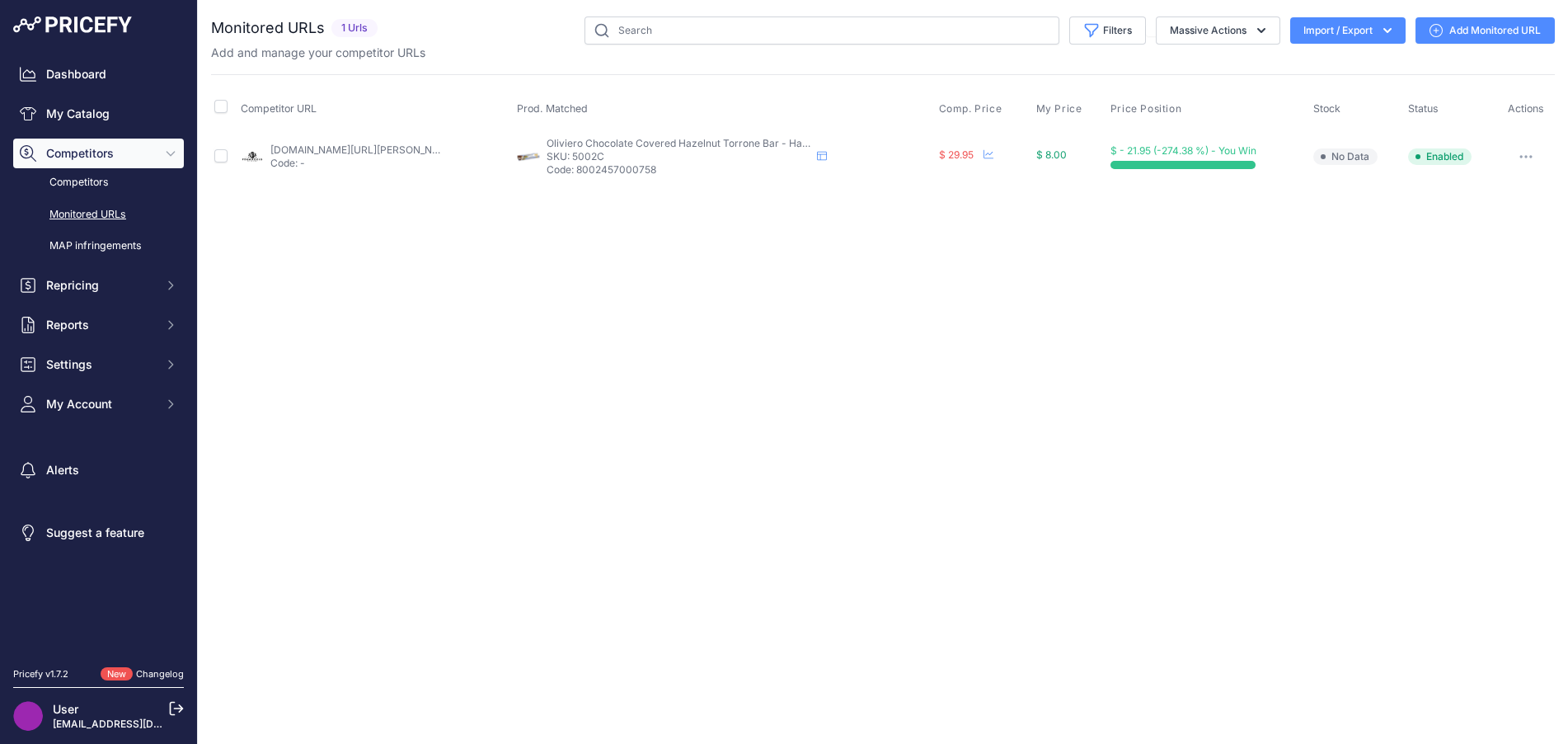
click at [1522, 158] on button "button" at bounding box center [1526, 157] width 33 height 23
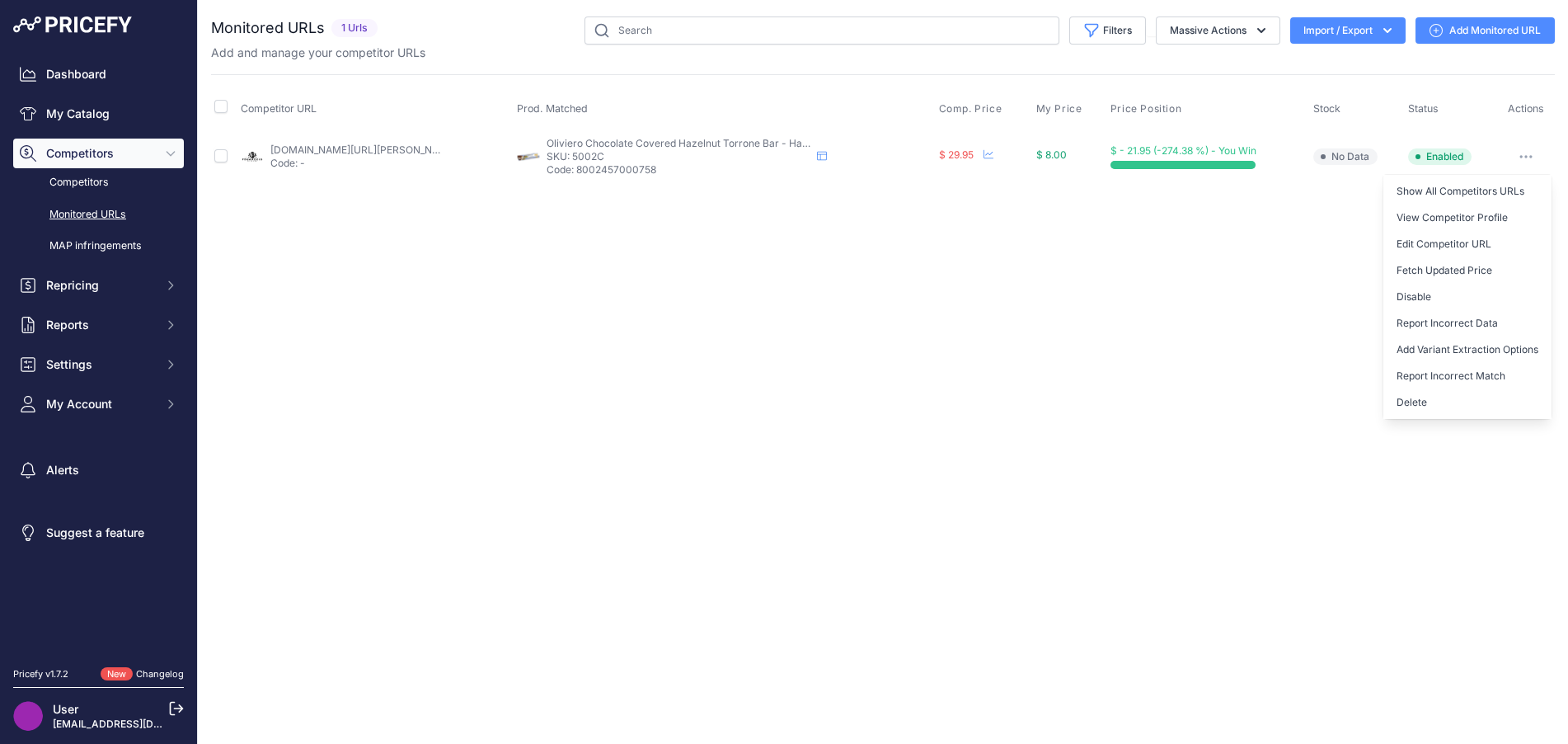
click at [1435, 398] on button "Delete" at bounding box center [1468, 402] width 168 height 26
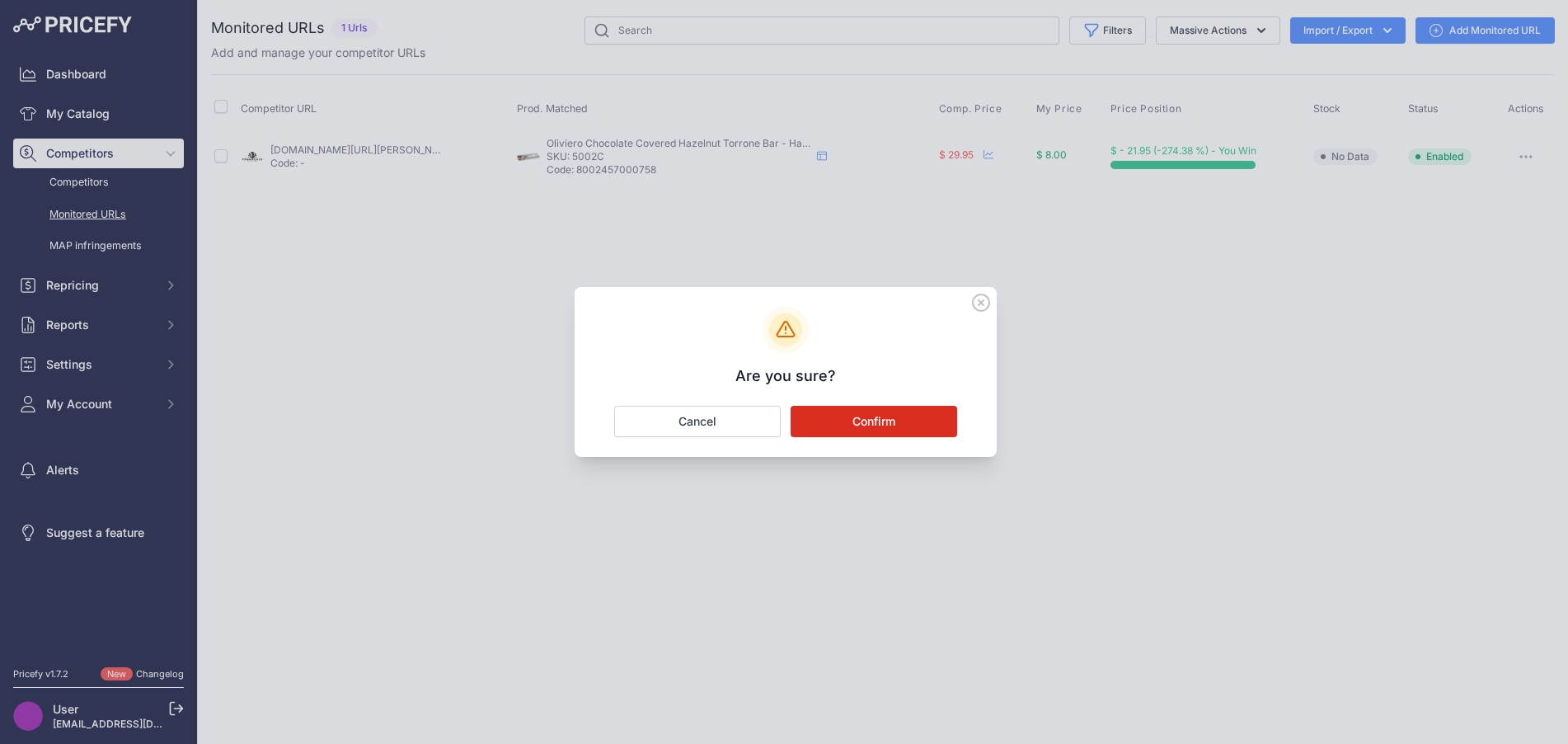
click at [931, 429] on button "Confirm" at bounding box center [874, 421] width 167 height 31
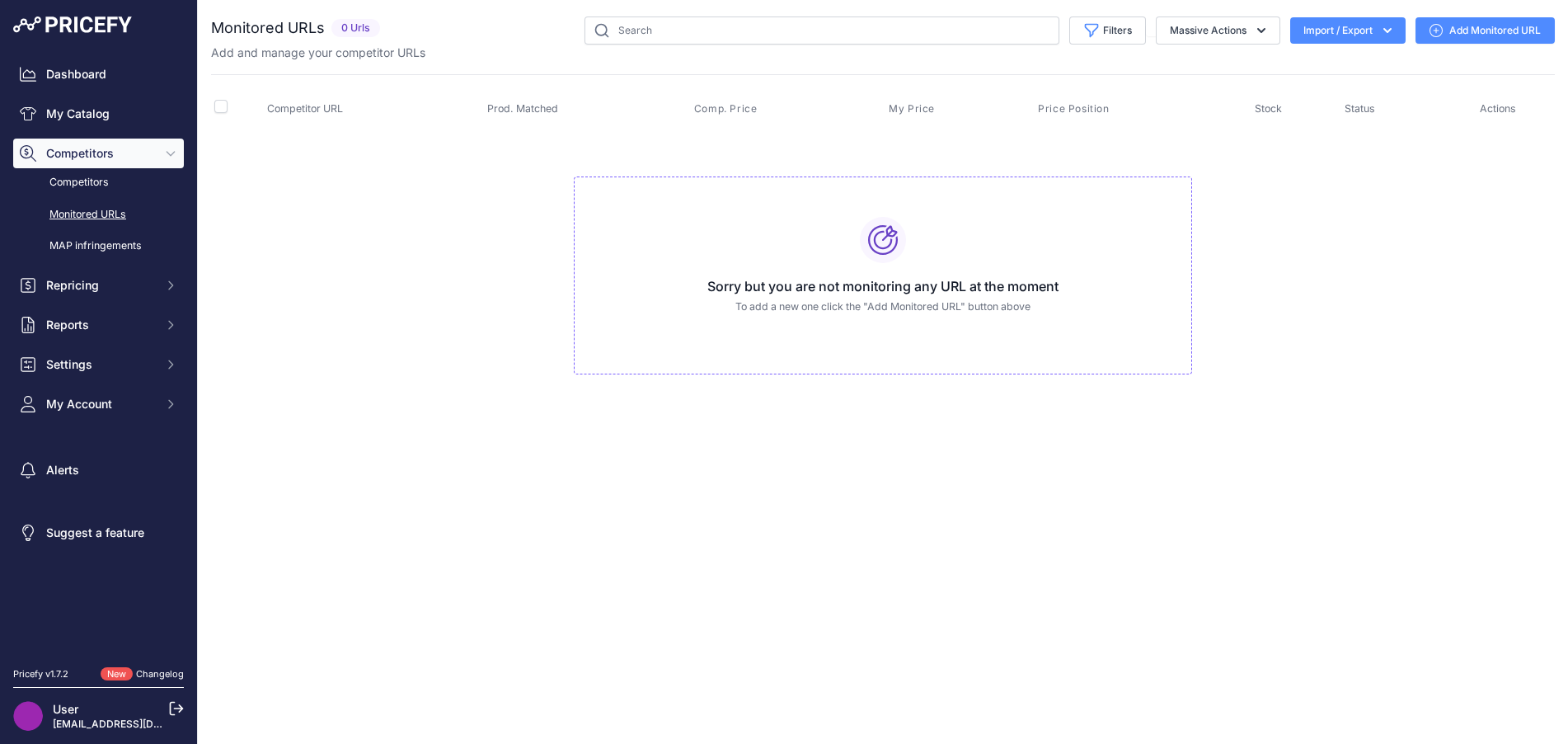
click at [396, 177] on td "Sorry but you are not monitoring any URL at the moment To add a new one click t…" at bounding box center [883, 268] width 1344 height 278
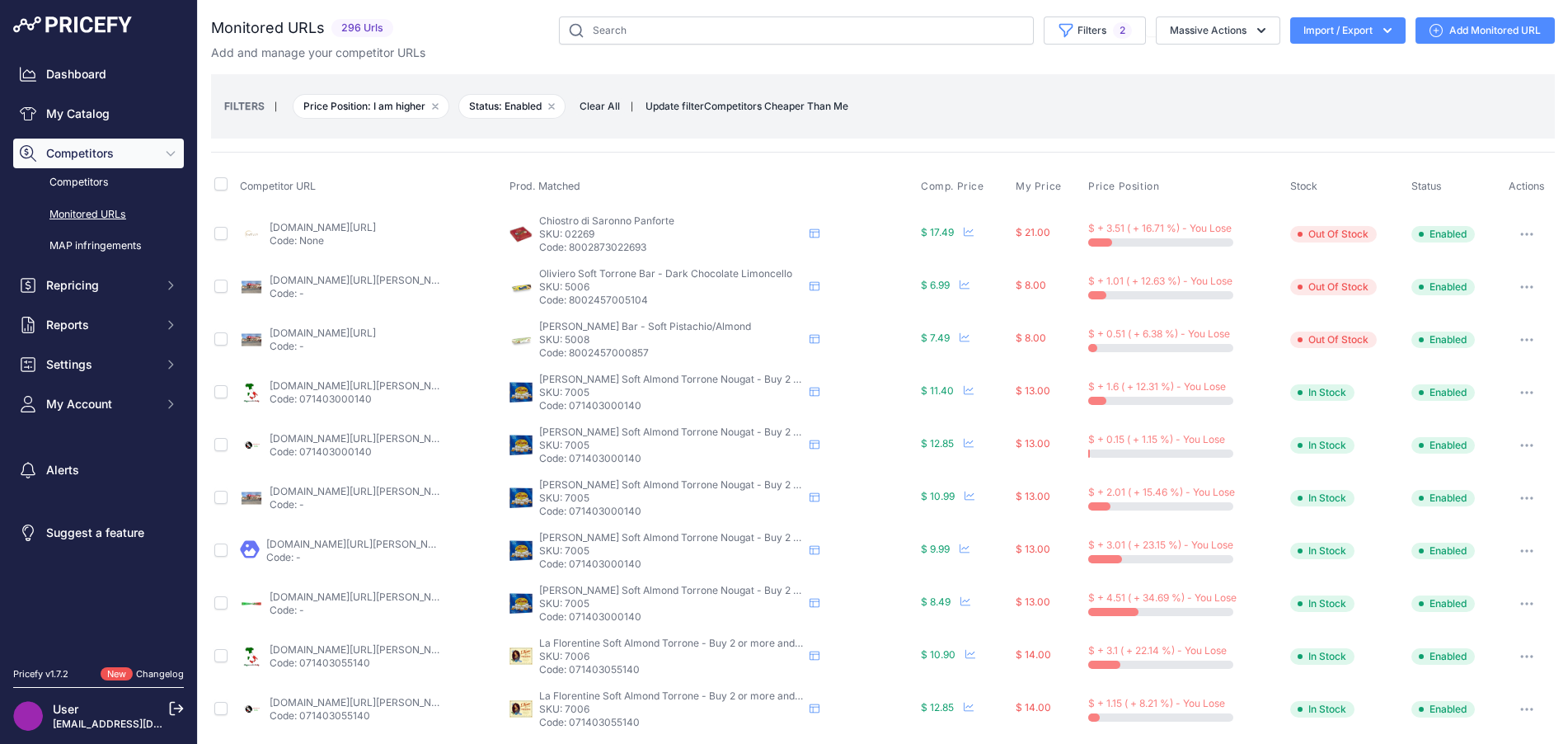
click at [88, 64] on link "Dashboard" at bounding box center [99, 74] width 170 height 30
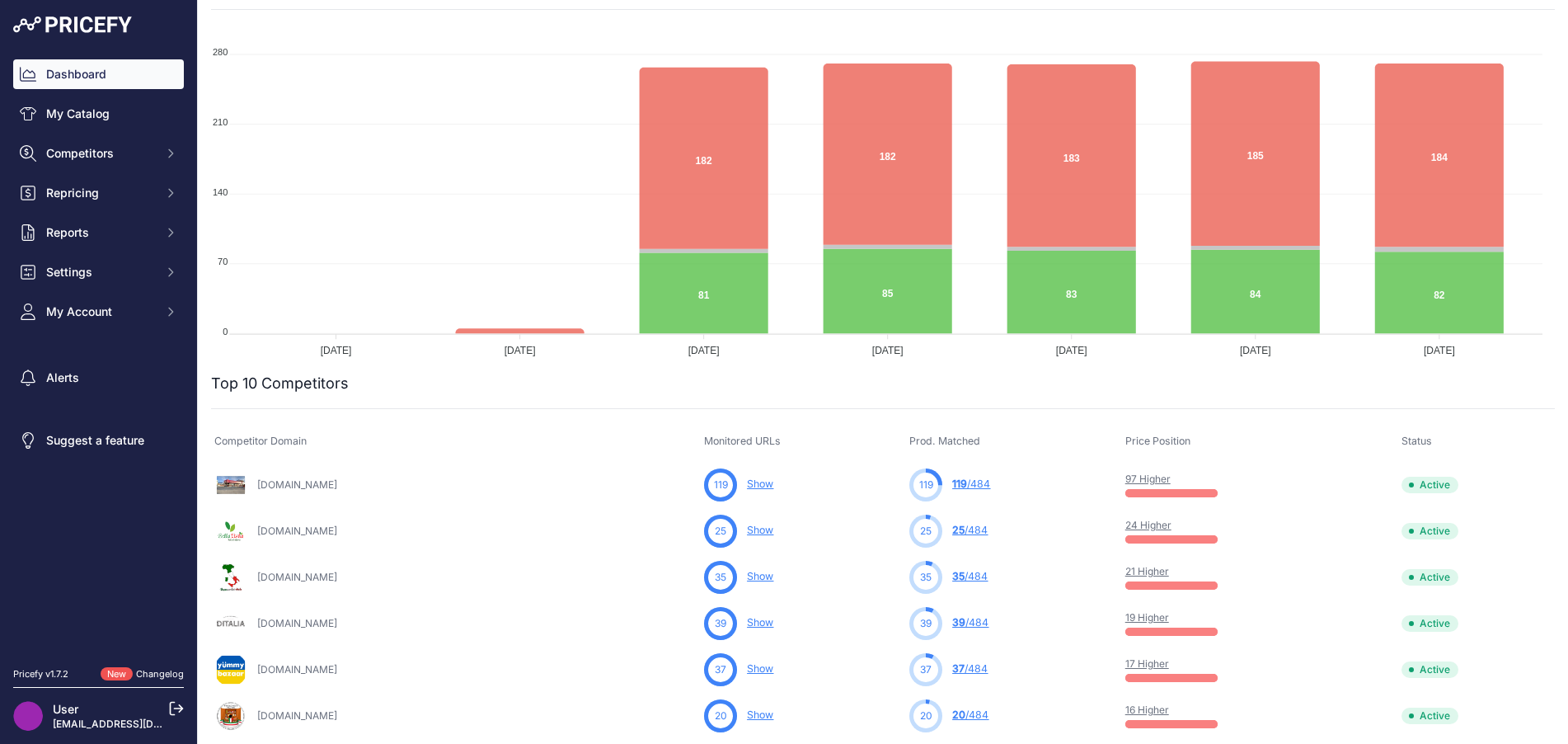
scroll to position [82, 0]
